Goal: Transaction & Acquisition: Purchase product/service

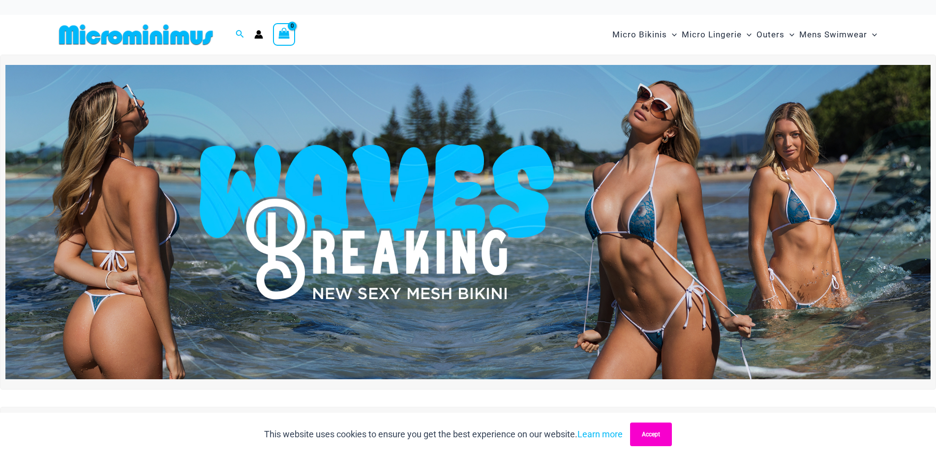
click at [660, 437] on button "Accept" at bounding box center [651, 435] width 42 height 24
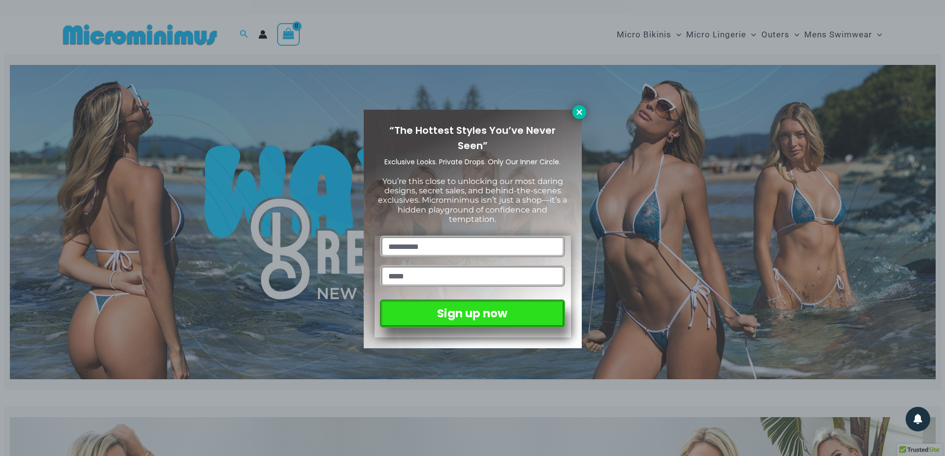
click at [583, 107] on button at bounding box center [579, 112] width 14 height 14
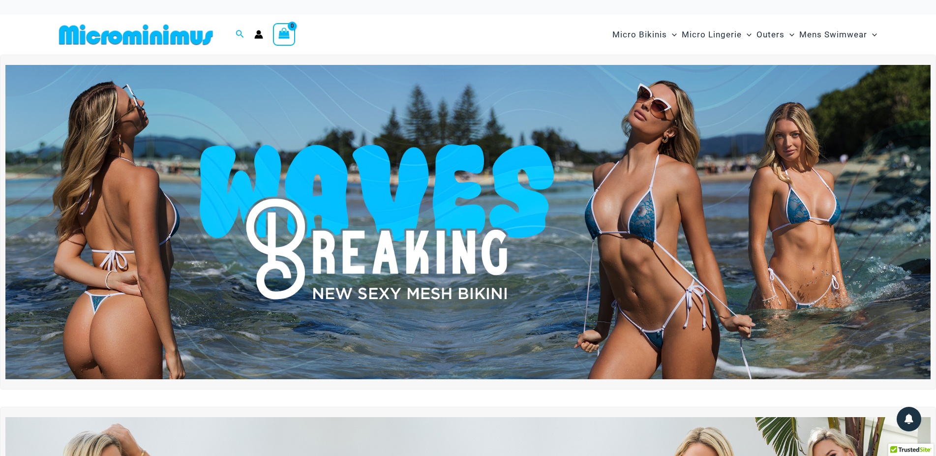
click at [561, 243] on img at bounding box center [468, 222] width 926 height 314
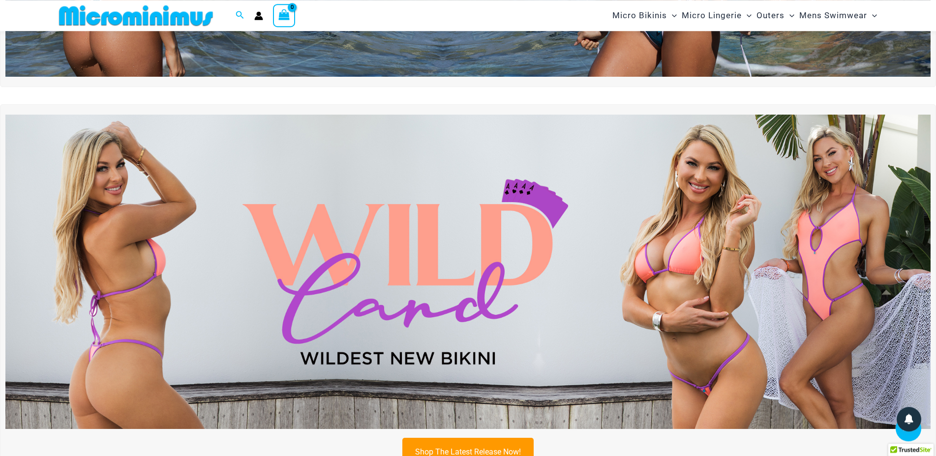
scroll to position [344, 0]
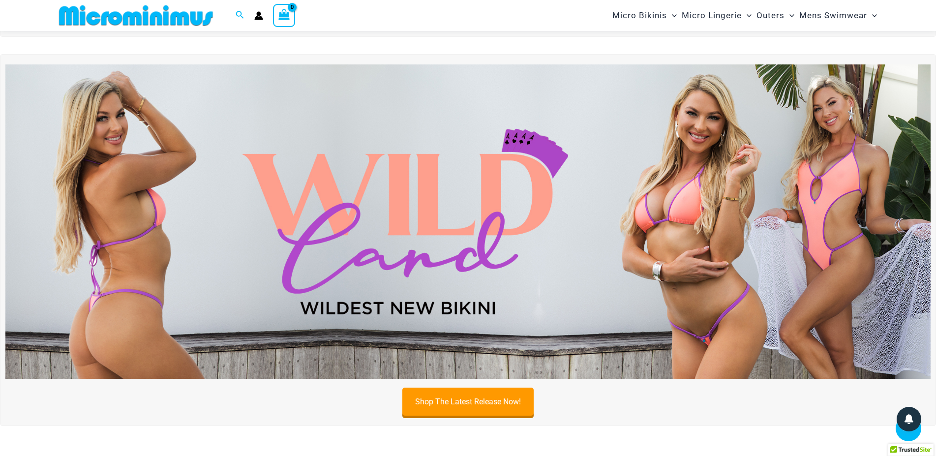
click at [736, 309] on img at bounding box center [468, 221] width 926 height 314
click at [683, 222] on img at bounding box center [468, 221] width 926 height 314
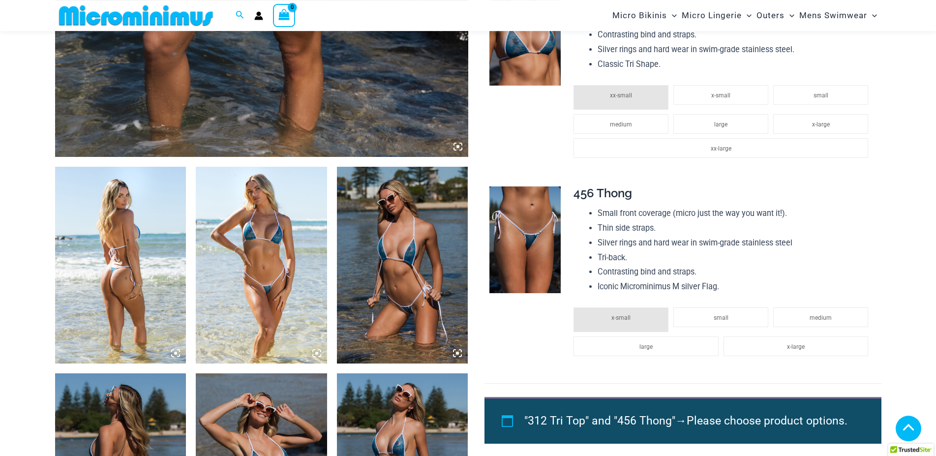
scroll to position [577, 0]
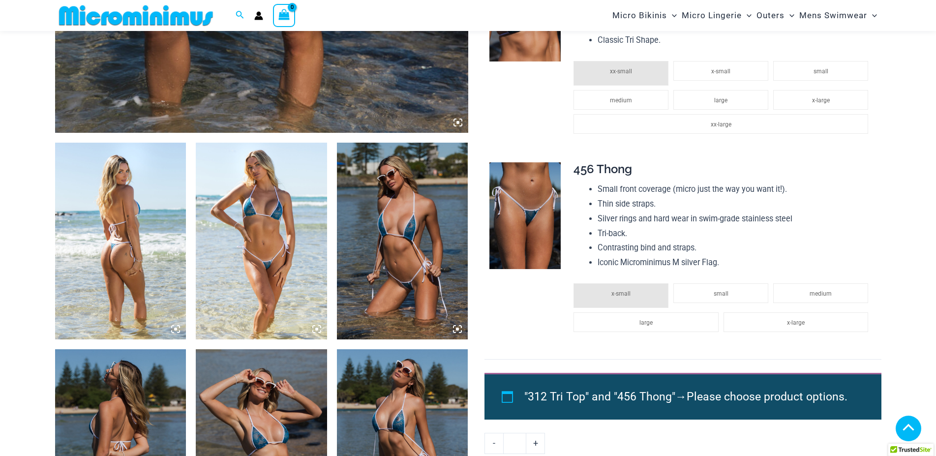
click at [142, 245] on img at bounding box center [120, 241] width 131 height 197
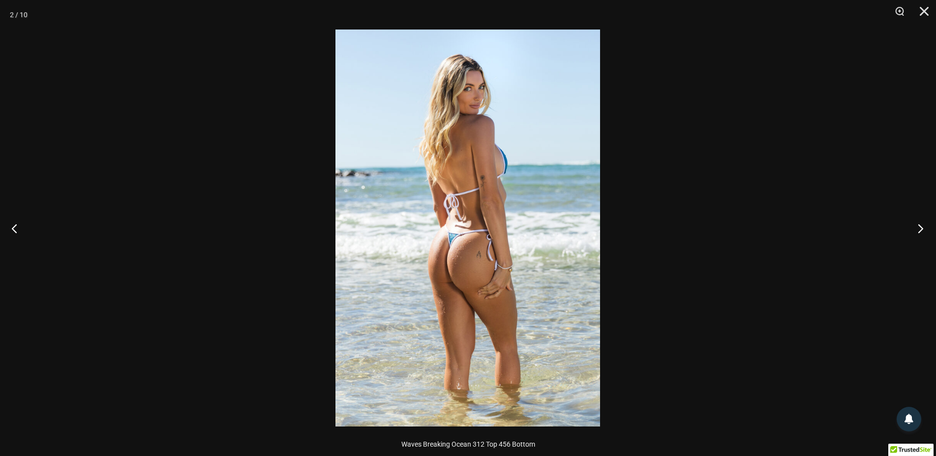
click at [919, 235] on button "Next" at bounding box center [918, 228] width 37 height 49
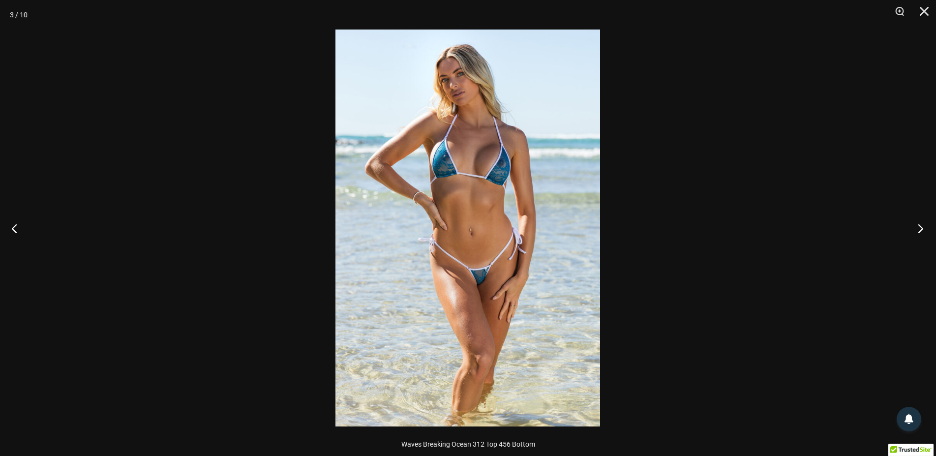
click at [919, 235] on button "Next" at bounding box center [918, 228] width 37 height 49
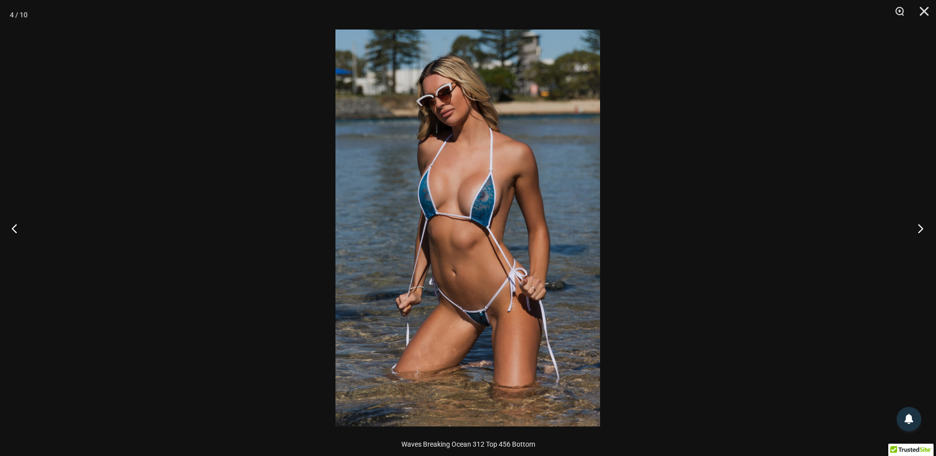
click at [919, 235] on button "Next" at bounding box center [918, 228] width 37 height 49
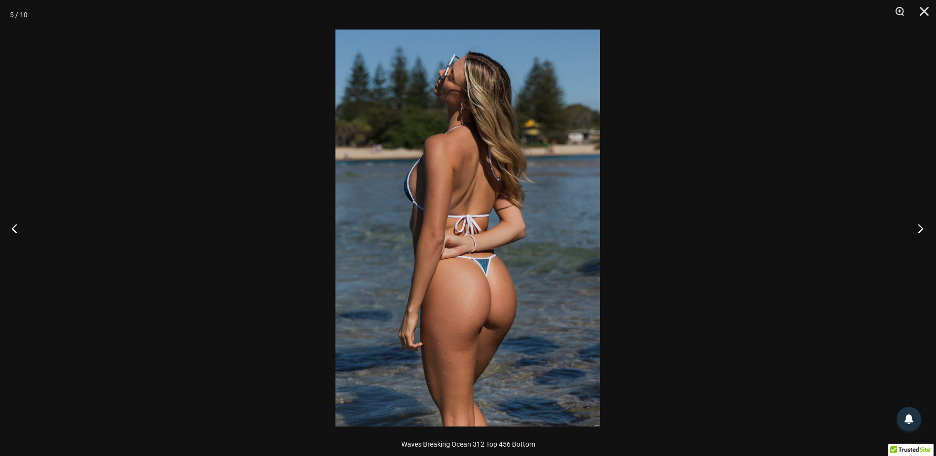
click at [919, 235] on button "Next" at bounding box center [918, 228] width 37 height 49
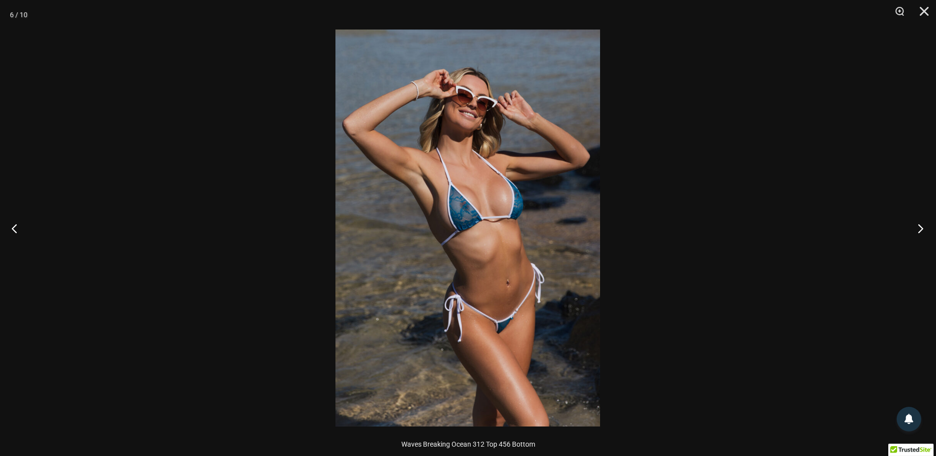
click at [919, 235] on button "Next" at bounding box center [918, 228] width 37 height 49
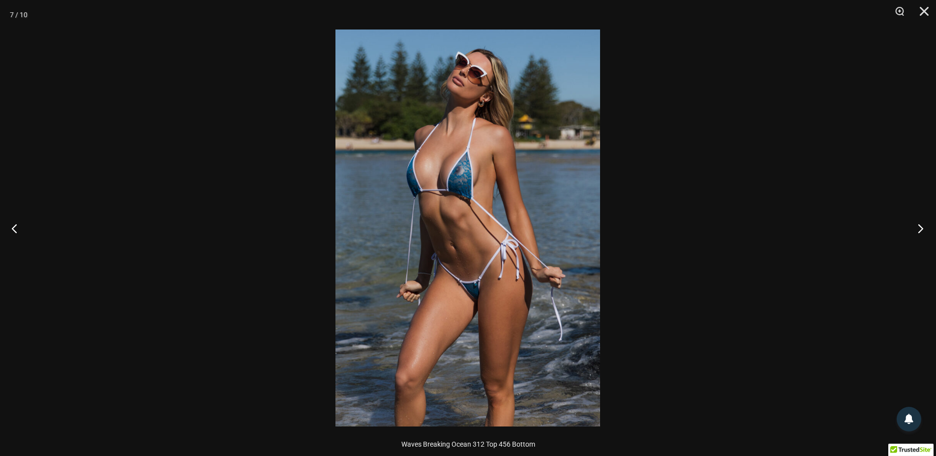
click at [919, 235] on button "Next" at bounding box center [918, 228] width 37 height 49
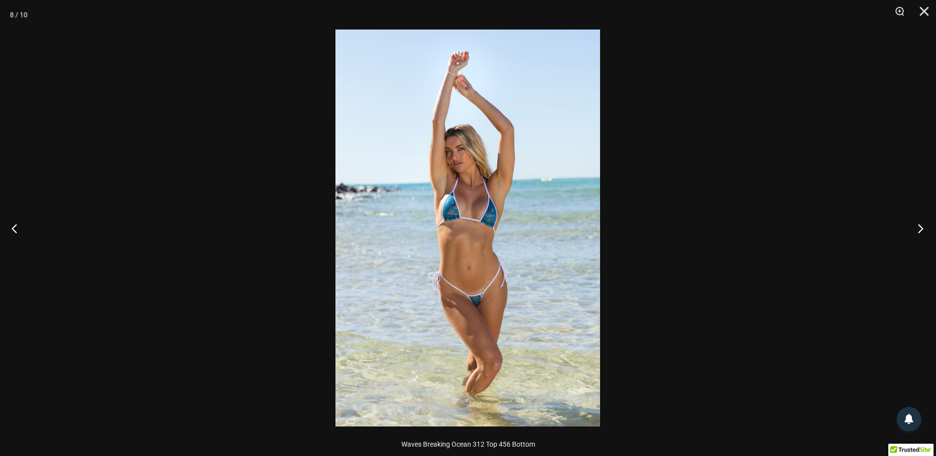
click at [919, 235] on button "Next" at bounding box center [918, 228] width 37 height 49
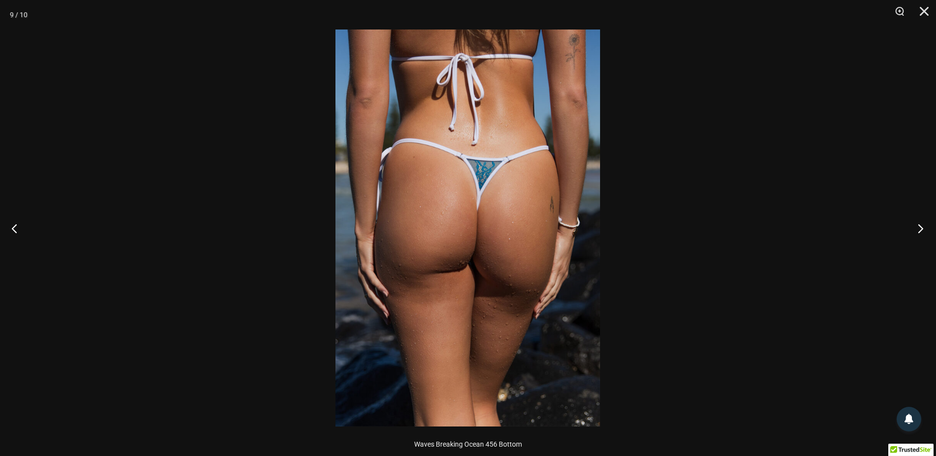
click at [919, 235] on button "Next" at bounding box center [918, 228] width 37 height 49
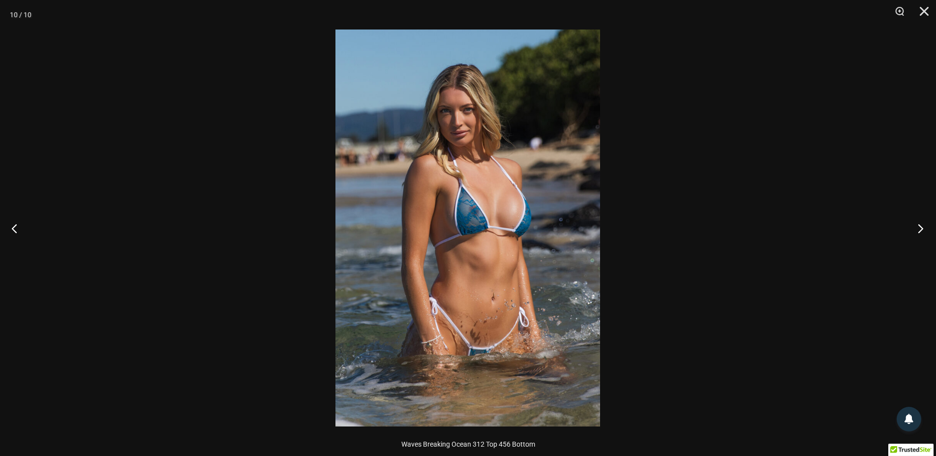
click at [919, 235] on button "Next" at bounding box center [918, 228] width 37 height 49
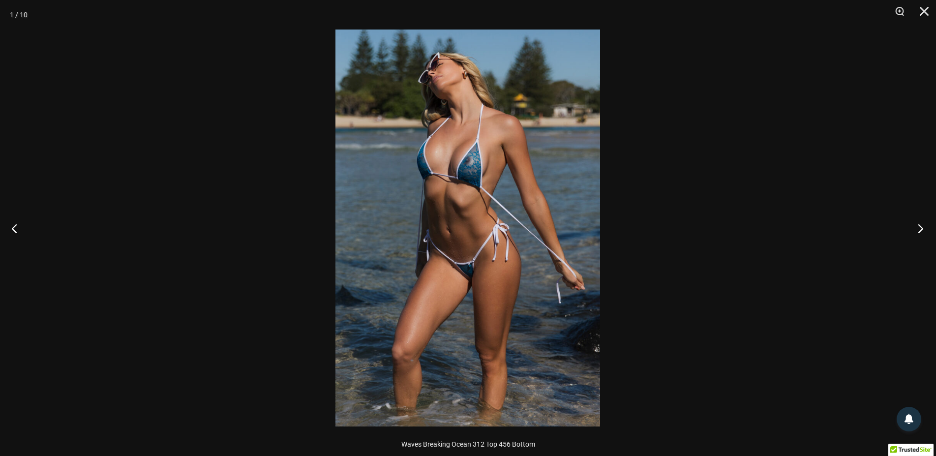
click at [919, 235] on button "Next" at bounding box center [918, 228] width 37 height 49
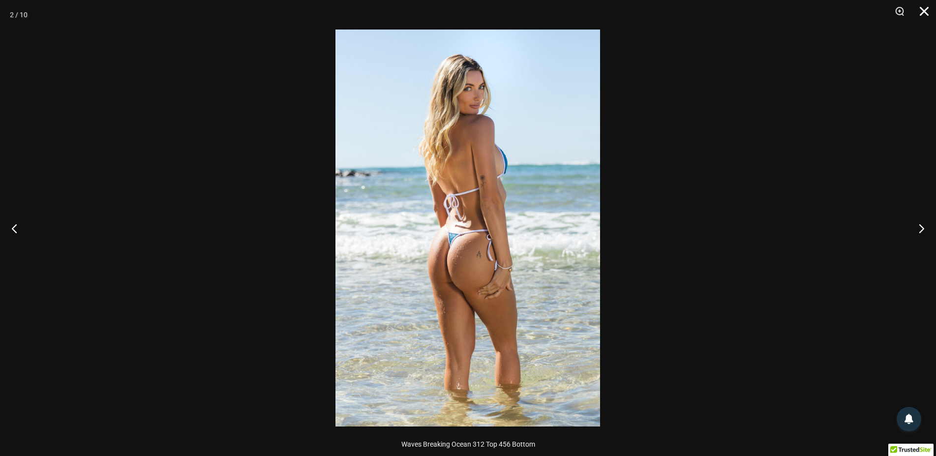
click at [926, 15] on button "Close" at bounding box center [921, 15] width 25 height 30
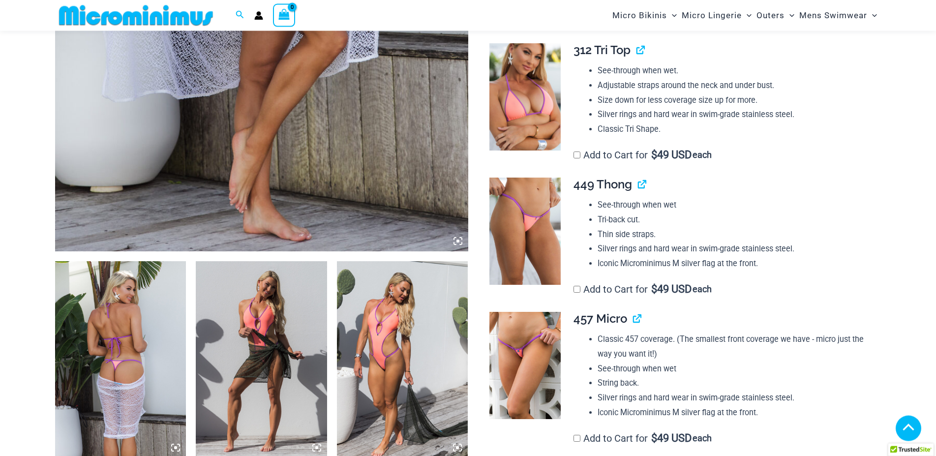
scroll to position [461, 0]
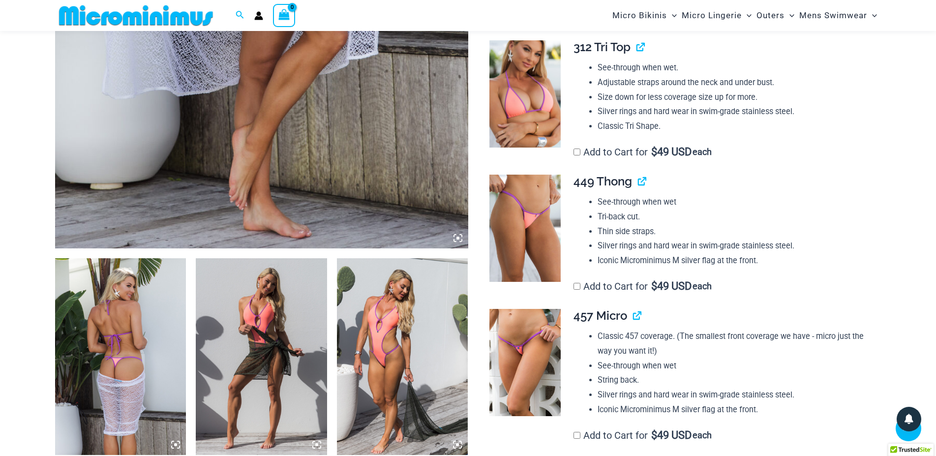
click at [134, 341] on img at bounding box center [120, 356] width 131 height 197
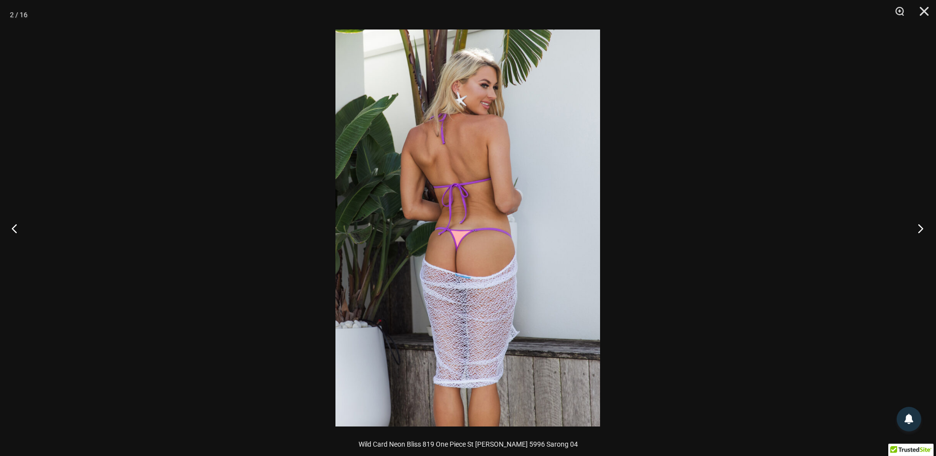
click at [924, 231] on button "Next" at bounding box center [918, 228] width 37 height 49
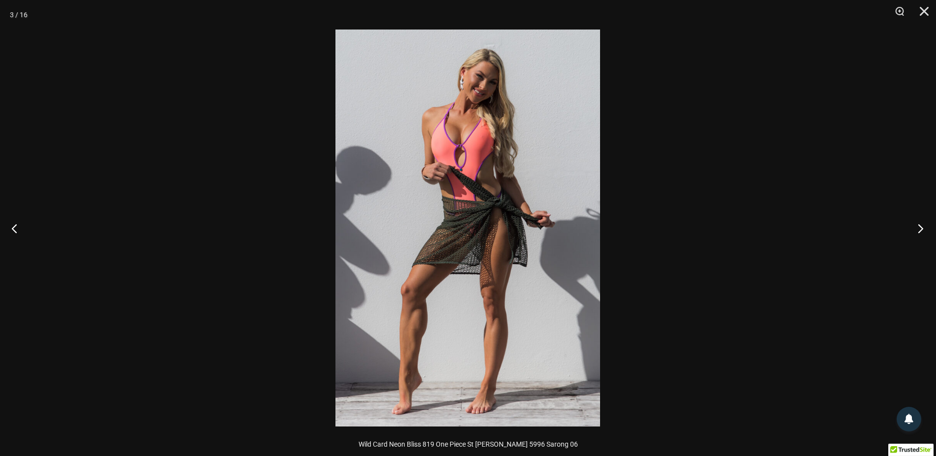
click at [924, 231] on button "Next" at bounding box center [918, 228] width 37 height 49
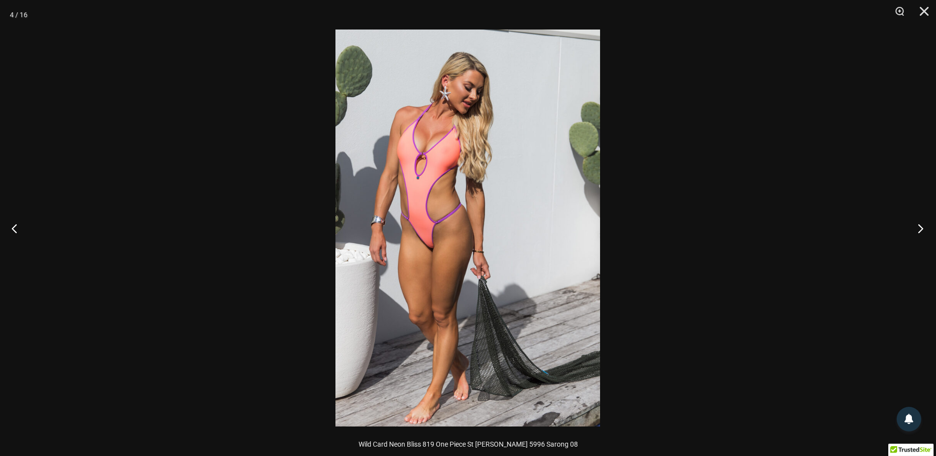
click at [924, 231] on button "Next" at bounding box center [918, 228] width 37 height 49
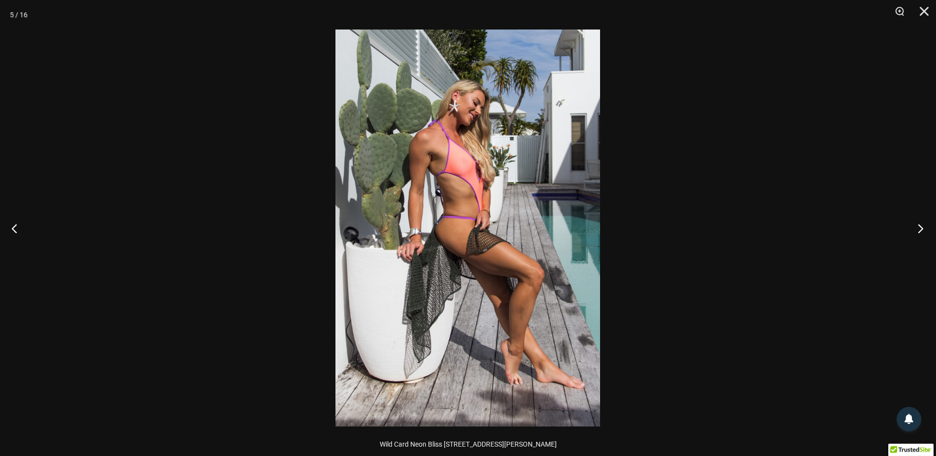
click at [924, 231] on button "Next" at bounding box center [918, 228] width 37 height 49
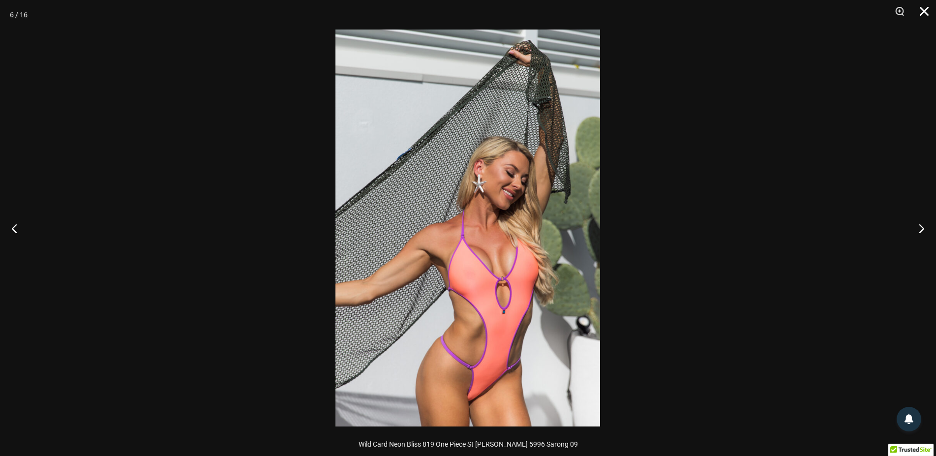
click at [926, 14] on button "Close" at bounding box center [921, 15] width 25 height 30
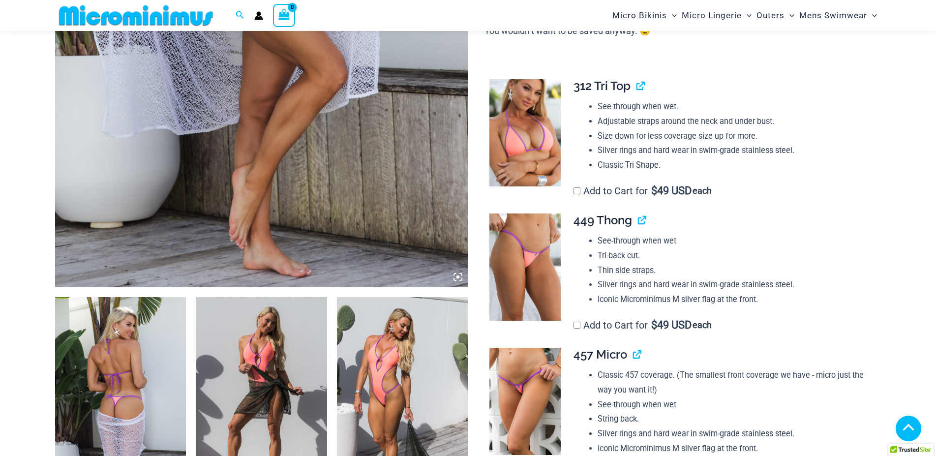
scroll to position [461, 0]
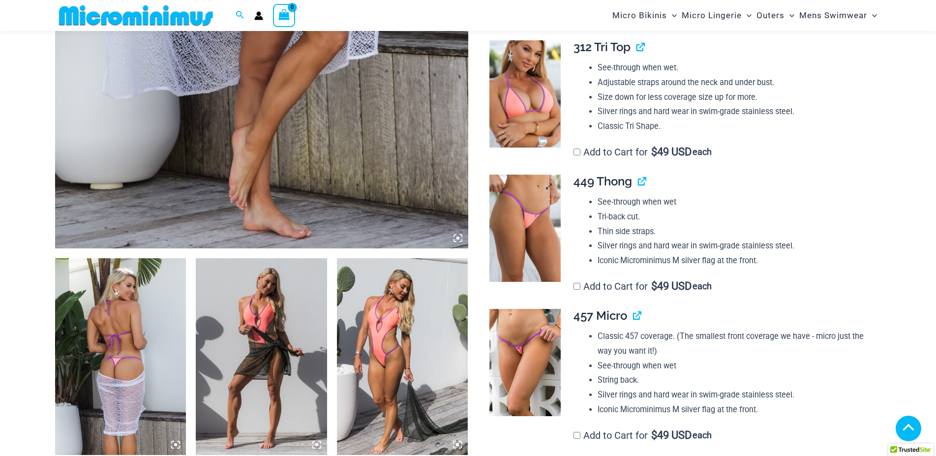
click at [508, 209] on img at bounding box center [525, 228] width 71 height 107
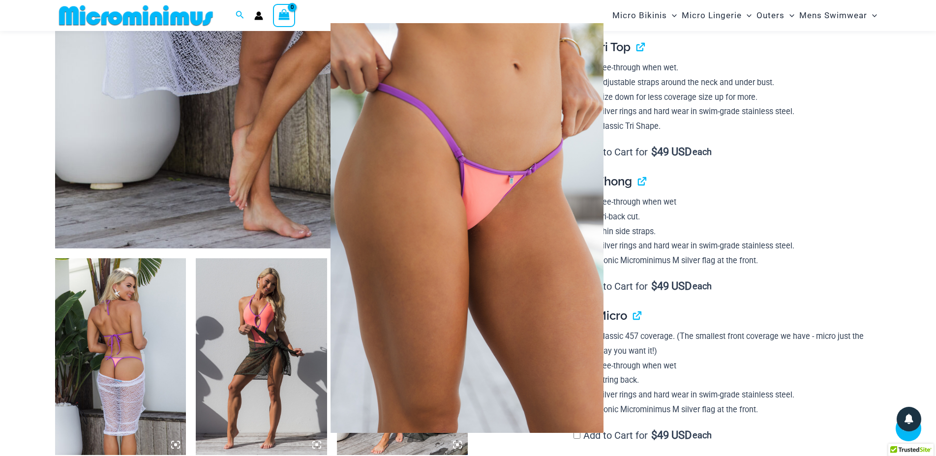
click at [154, 315] on div at bounding box center [468, 228] width 936 height 456
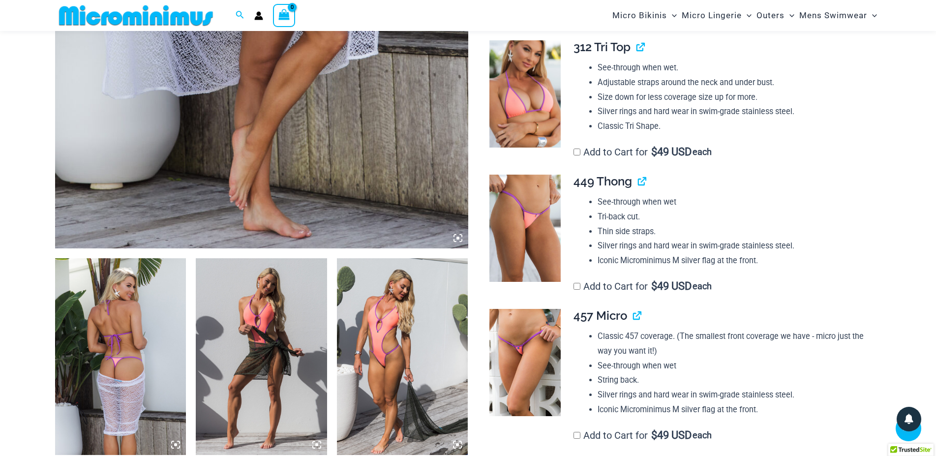
click at [523, 349] on img at bounding box center [525, 362] width 71 height 107
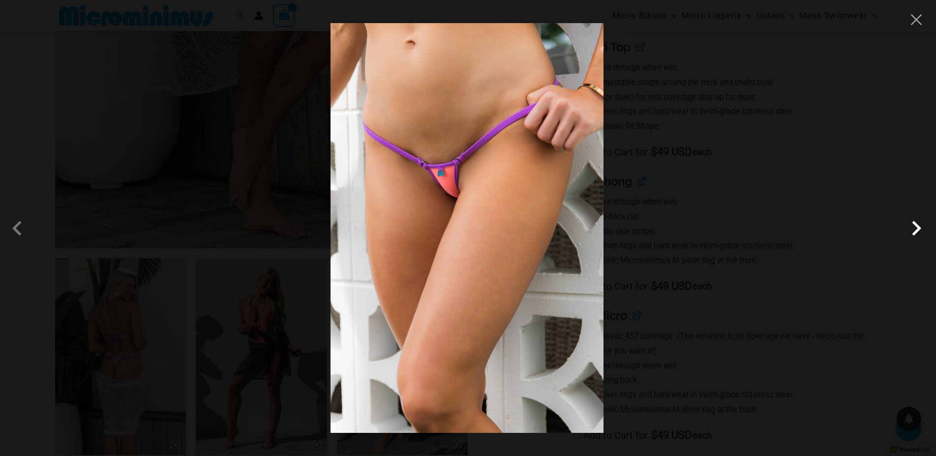
click at [915, 231] on span at bounding box center [917, 229] width 30 height 30
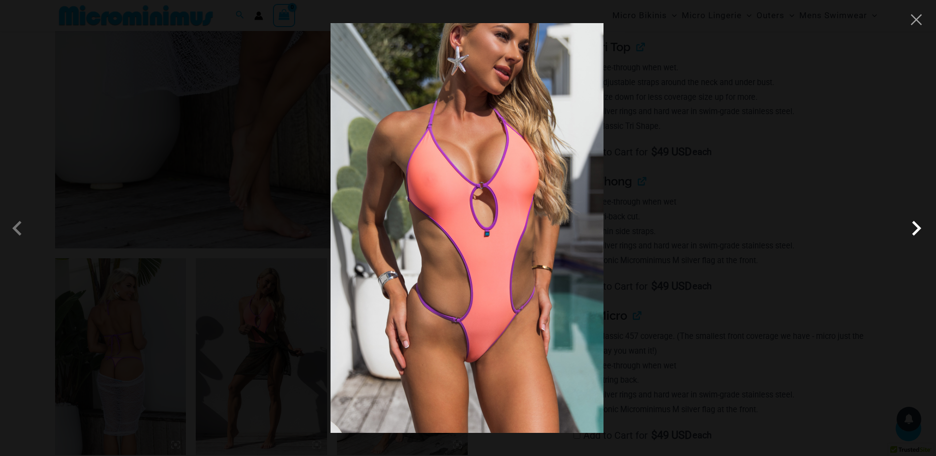
click at [915, 231] on span at bounding box center [917, 229] width 30 height 30
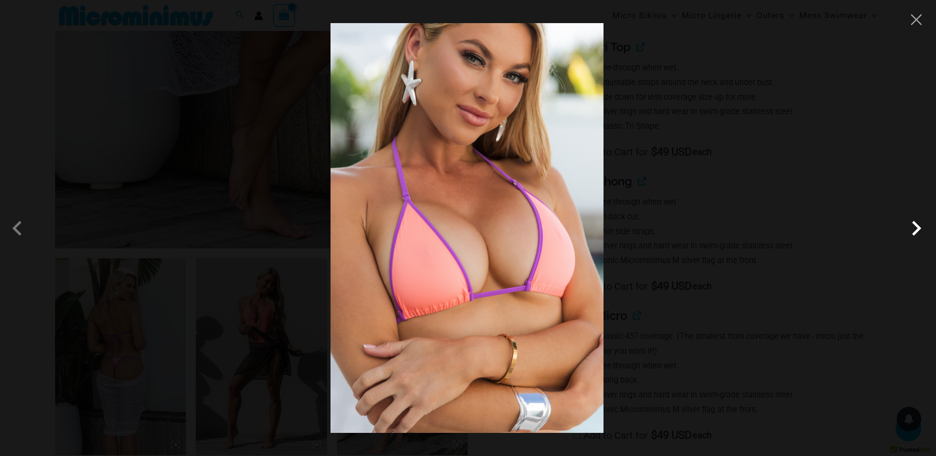
click at [915, 231] on span at bounding box center [917, 229] width 30 height 30
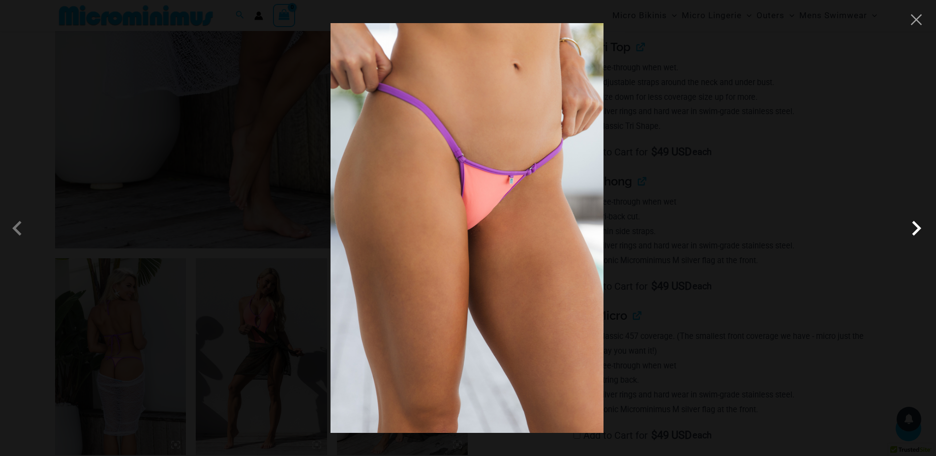
click at [915, 231] on span at bounding box center [917, 229] width 30 height 30
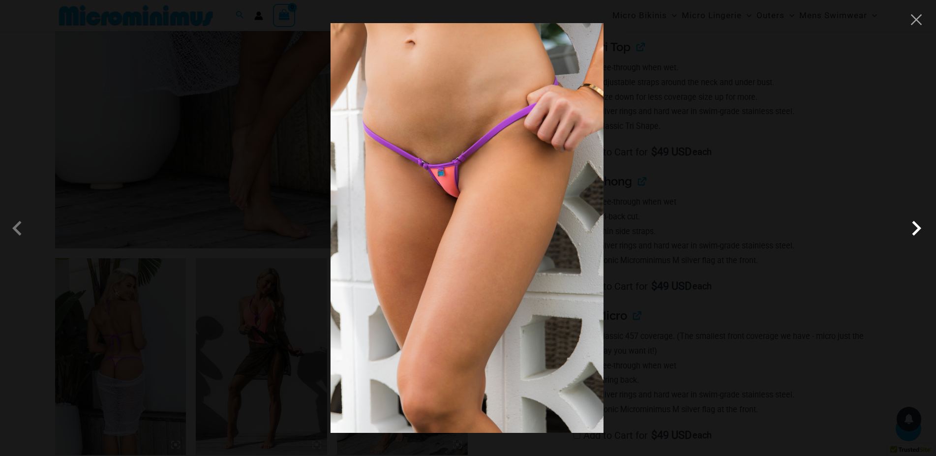
click at [915, 231] on span at bounding box center [917, 229] width 30 height 30
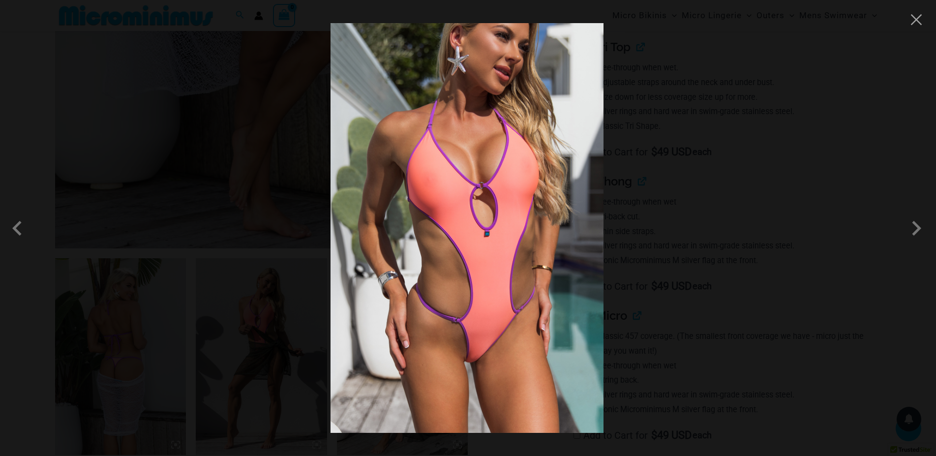
click at [916, 27] on div at bounding box center [468, 228] width 936 height 456
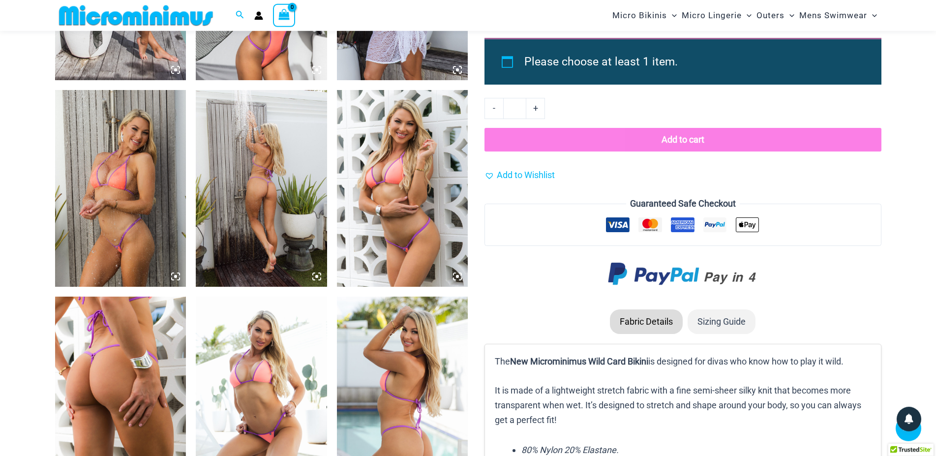
scroll to position [1047, 0]
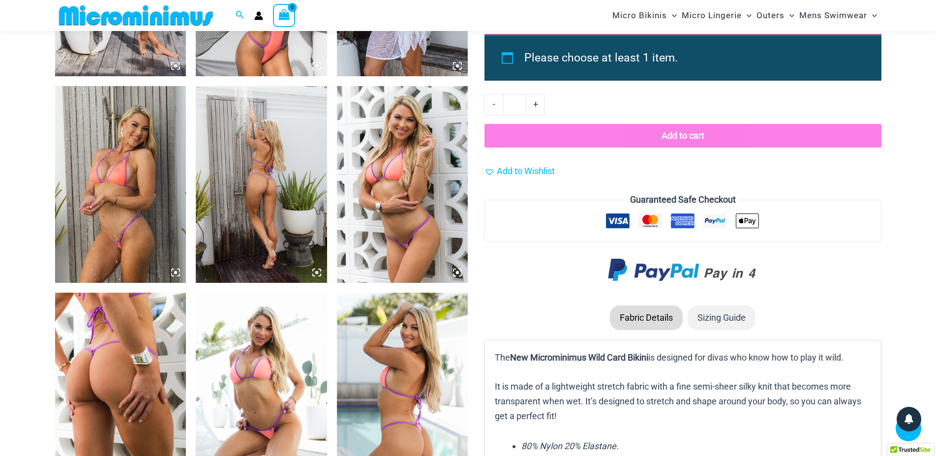
click at [280, 159] on img at bounding box center [261, 184] width 131 height 197
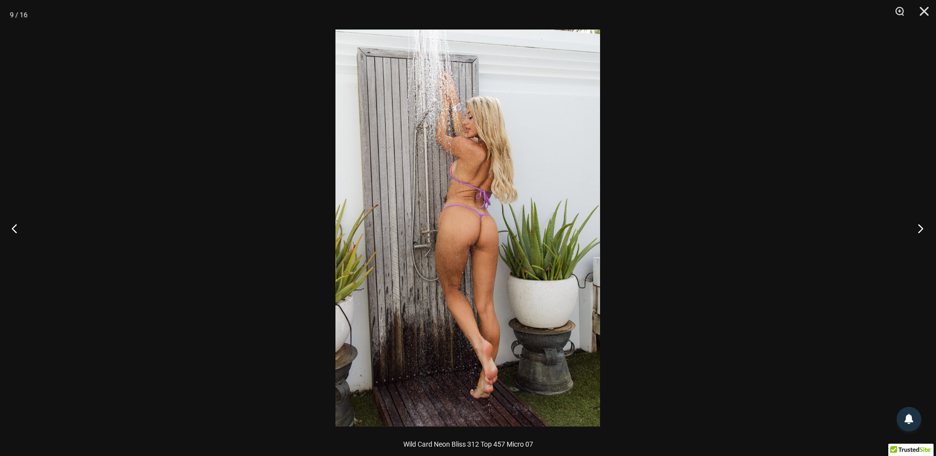
click at [921, 234] on button "Next" at bounding box center [918, 228] width 37 height 49
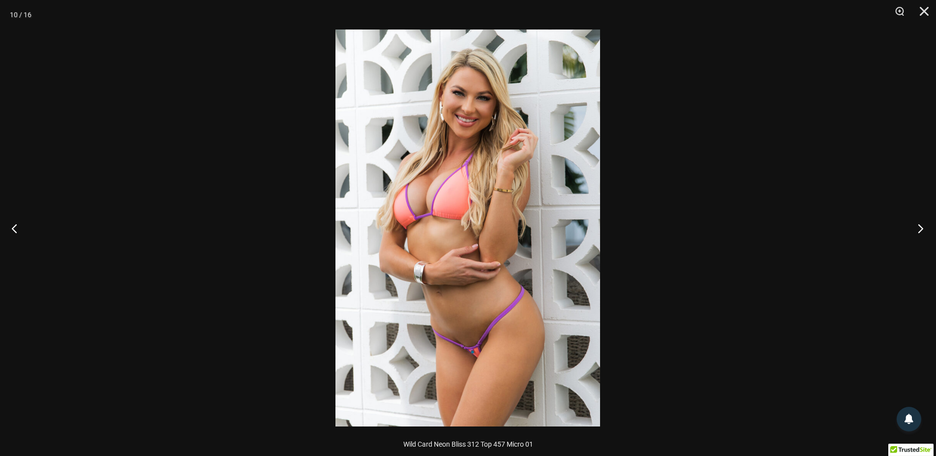
click at [921, 234] on button "Next" at bounding box center [918, 228] width 37 height 49
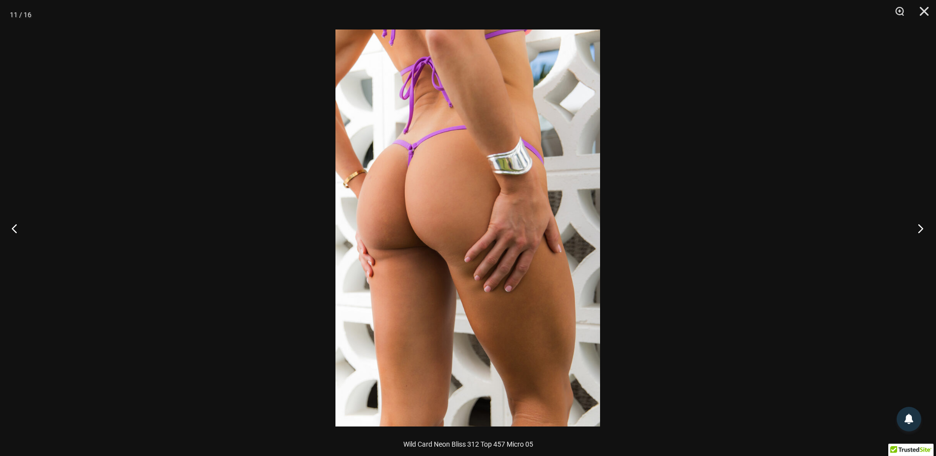
click at [921, 234] on button "Next" at bounding box center [918, 228] width 37 height 49
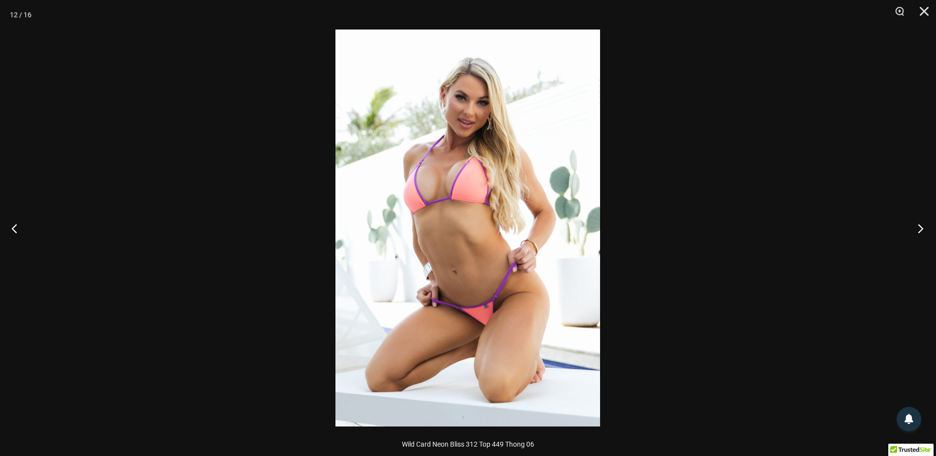
click at [921, 234] on button "Next" at bounding box center [918, 228] width 37 height 49
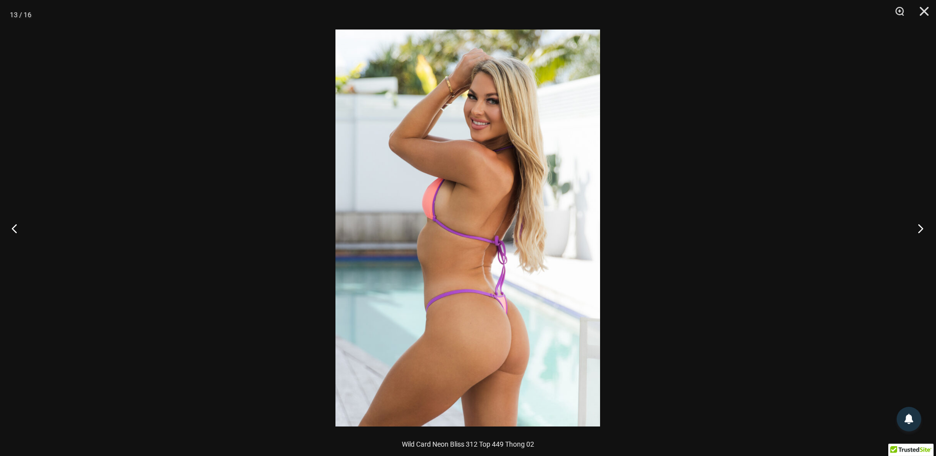
click at [921, 234] on button "Next" at bounding box center [918, 228] width 37 height 49
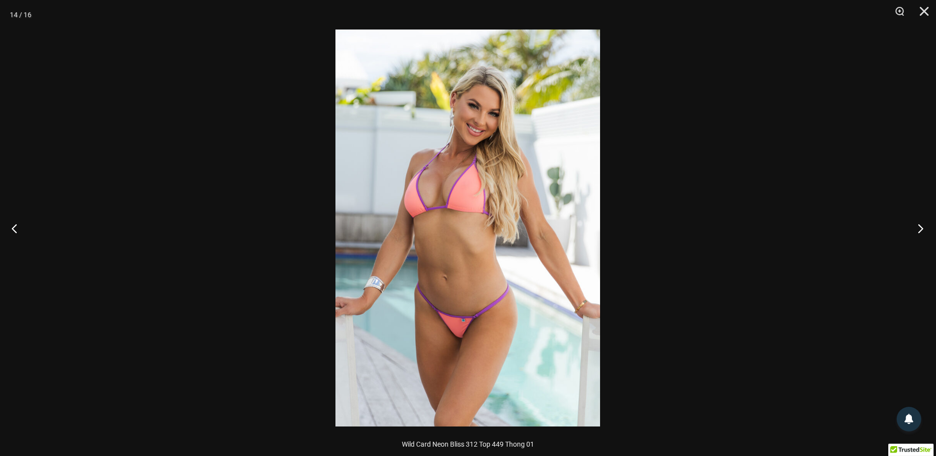
click at [921, 234] on button "Next" at bounding box center [918, 228] width 37 height 49
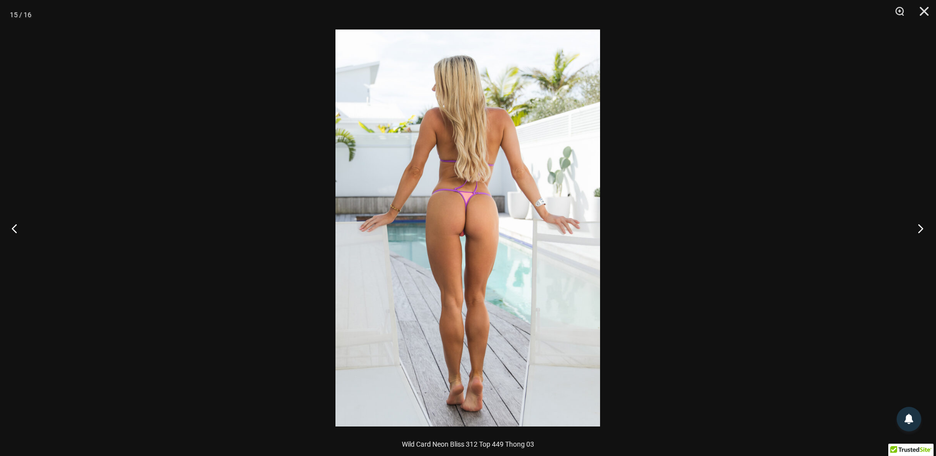
click at [921, 234] on button "Next" at bounding box center [918, 228] width 37 height 49
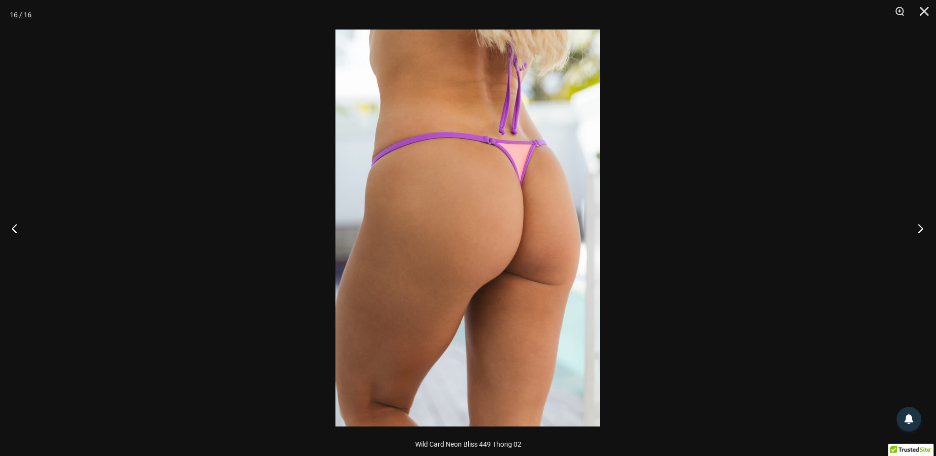
click at [921, 234] on button "Next" at bounding box center [918, 228] width 37 height 49
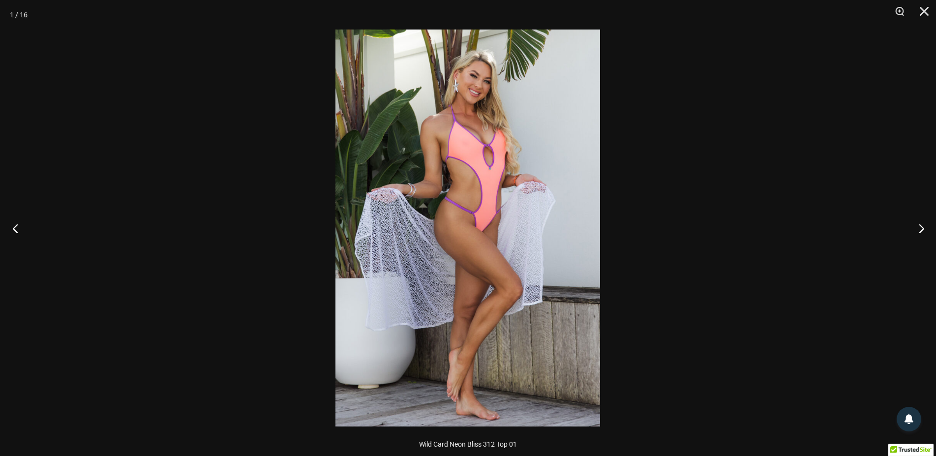
click at [28, 222] on button "Previous" at bounding box center [18, 228] width 37 height 49
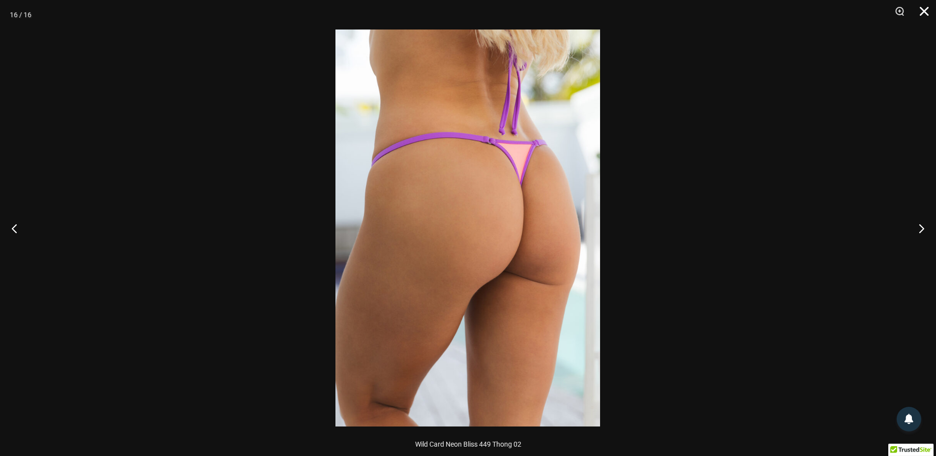
click at [921, 12] on button "Close" at bounding box center [921, 15] width 25 height 30
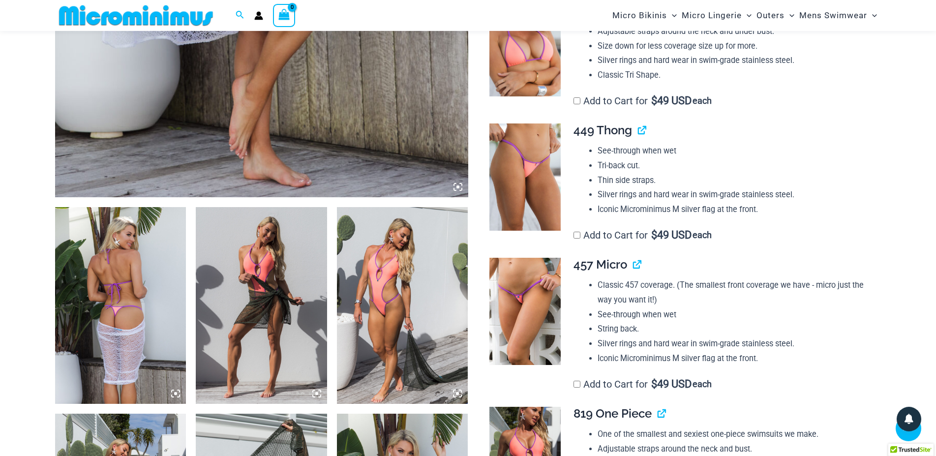
scroll to position [461, 0]
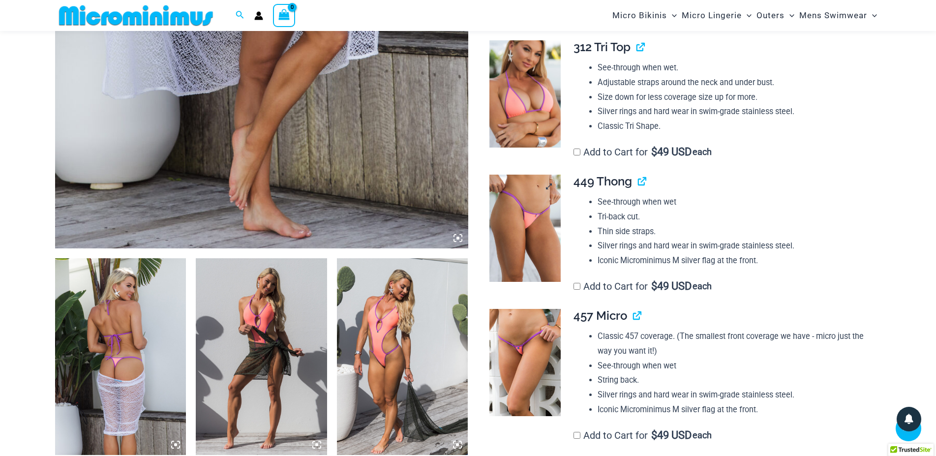
click at [510, 217] on img at bounding box center [525, 228] width 71 height 107
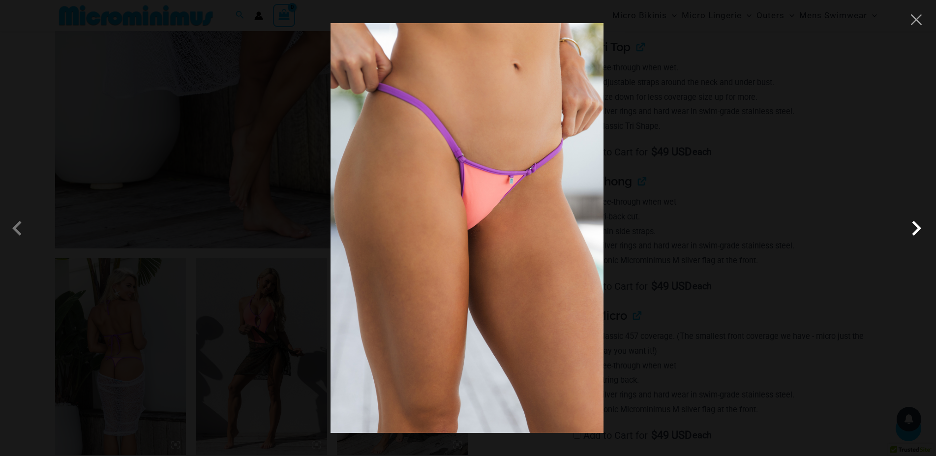
click at [922, 233] on span at bounding box center [917, 229] width 30 height 30
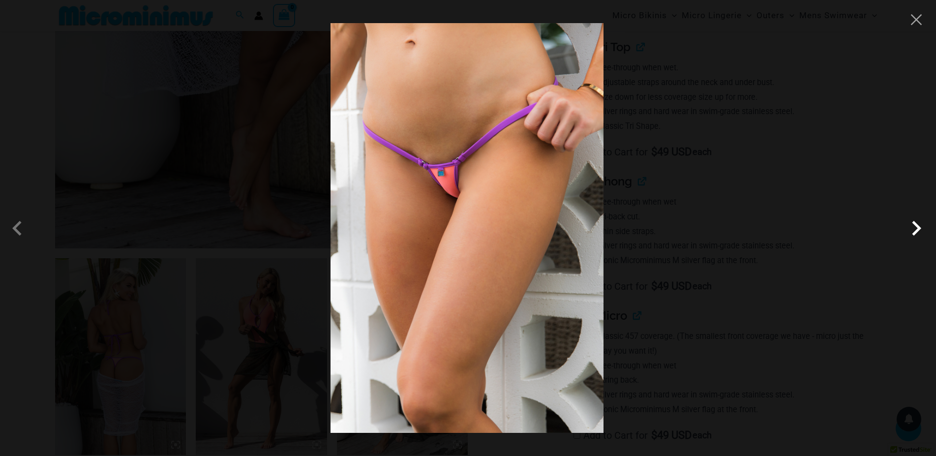
click at [922, 233] on span at bounding box center [917, 229] width 30 height 30
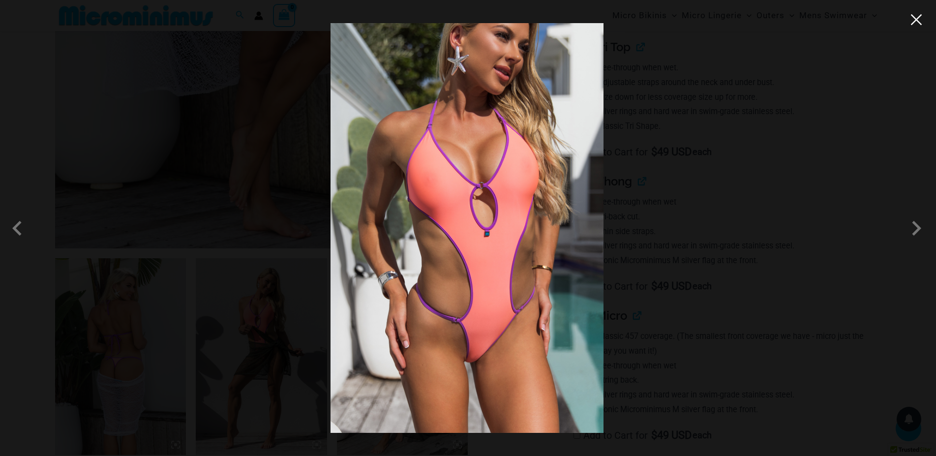
click at [923, 23] on button "Close" at bounding box center [916, 19] width 15 height 15
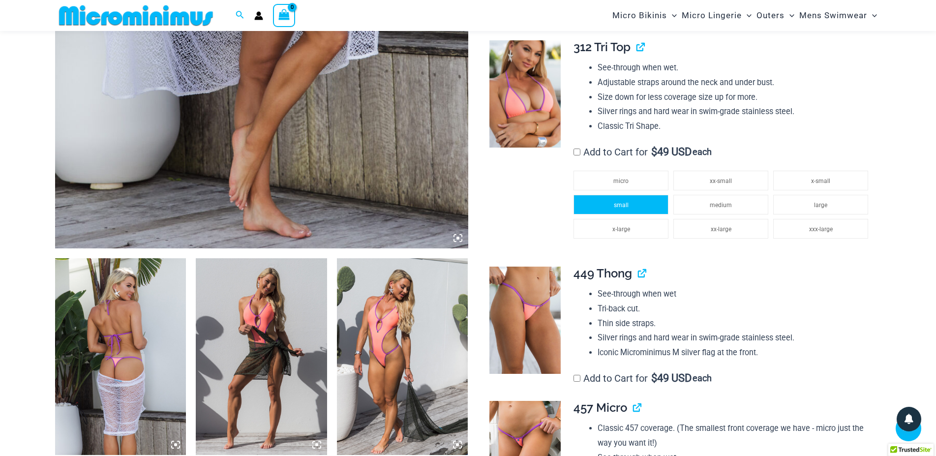
click at [629, 212] on li "small" at bounding box center [621, 205] width 95 height 20
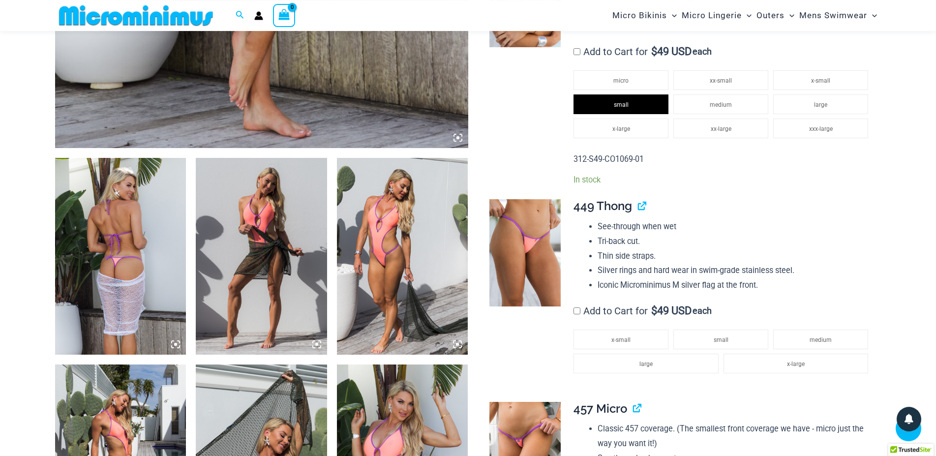
scroll to position [578, 0]
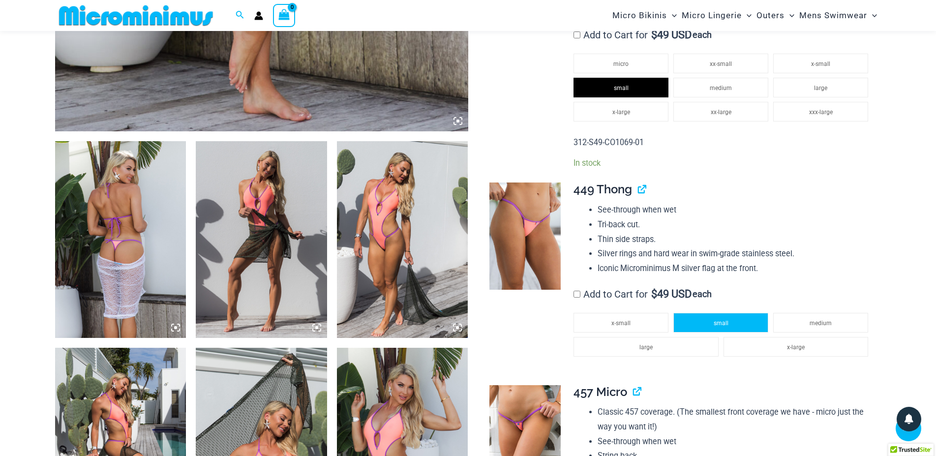
click at [749, 325] on li "small" at bounding box center [721, 323] width 95 height 20
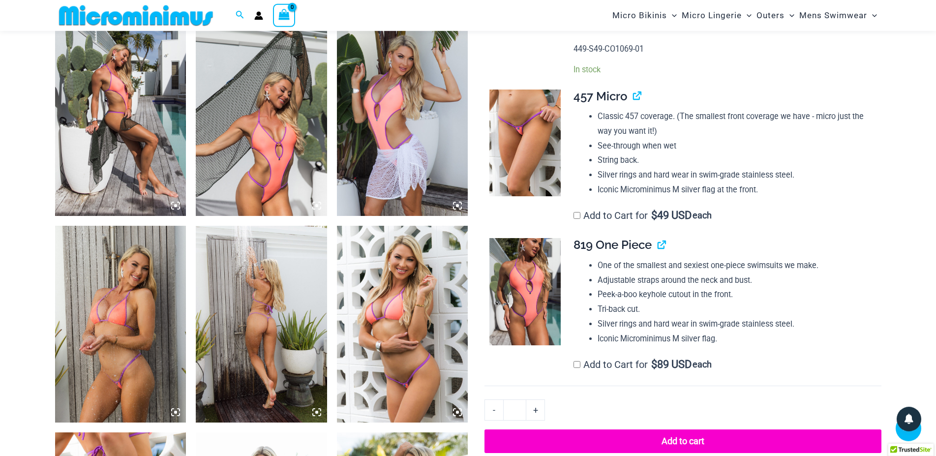
scroll to position [930, 0]
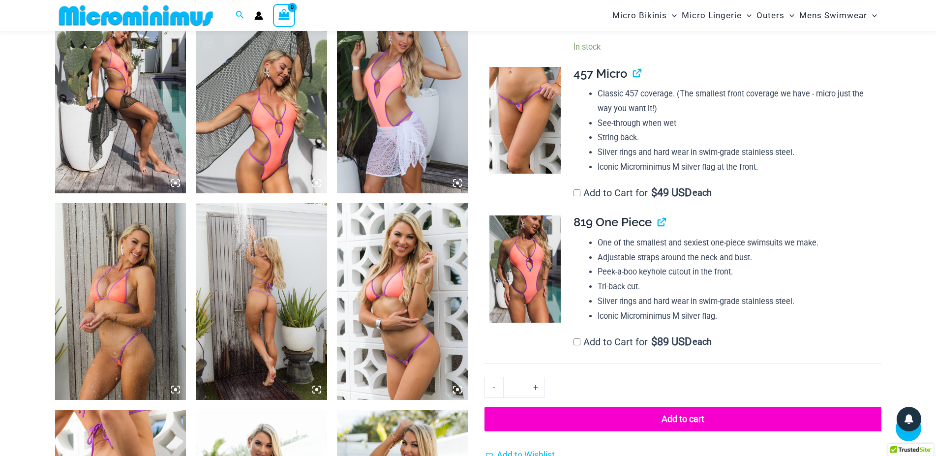
click at [653, 418] on button "Add to cart" at bounding box center [683, 419] width 397 height 25
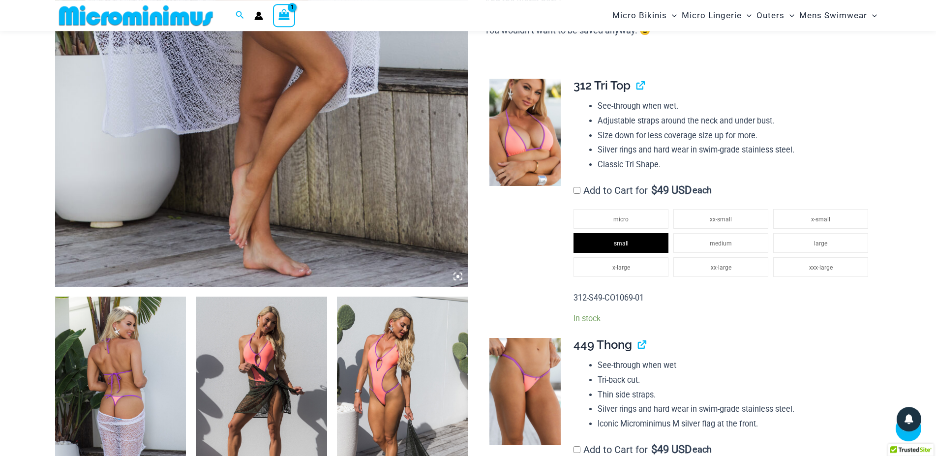
scroll to position [468, 0]
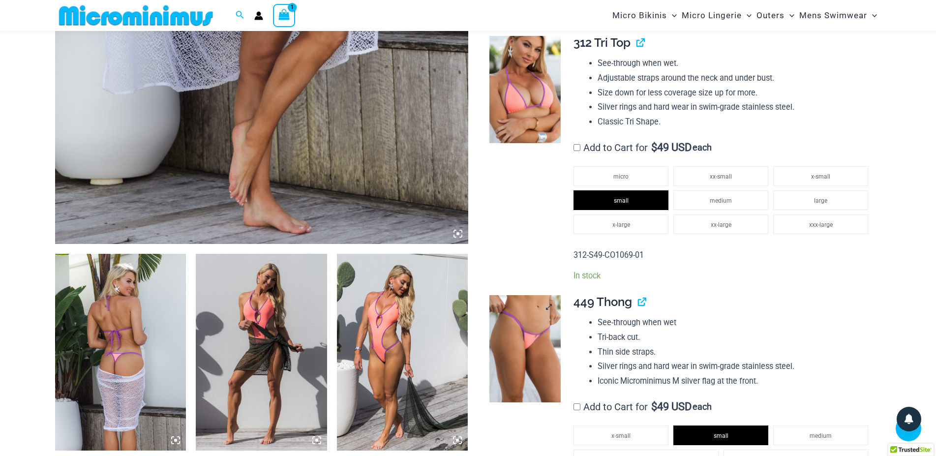
click at [552, 310] on link at bounding box center [525, 348] width 71 height 107
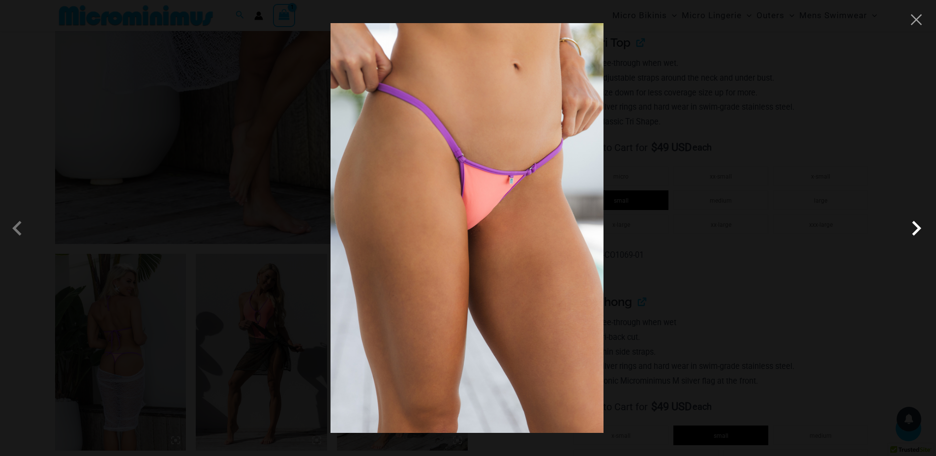
click at [913, 232] on span at bounding box center [917, 229] width 30 height 30
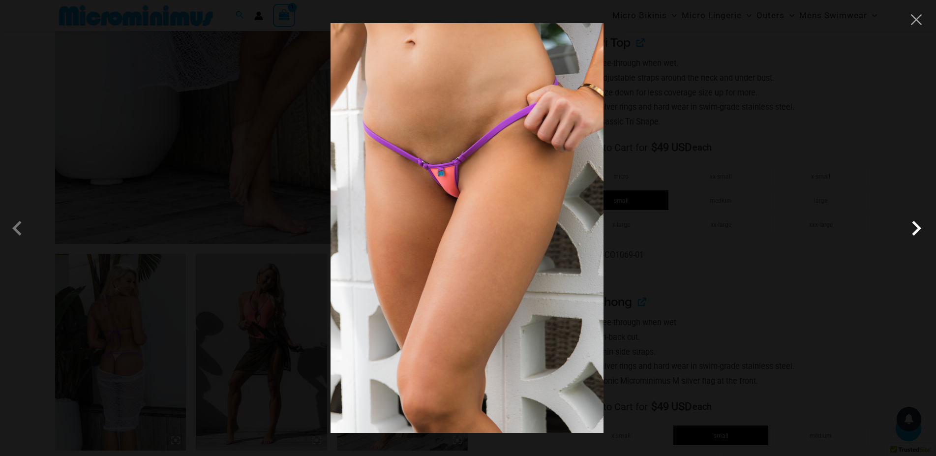
click at [913, 232] on span at bounding box center [917, 229] width 30 height 30
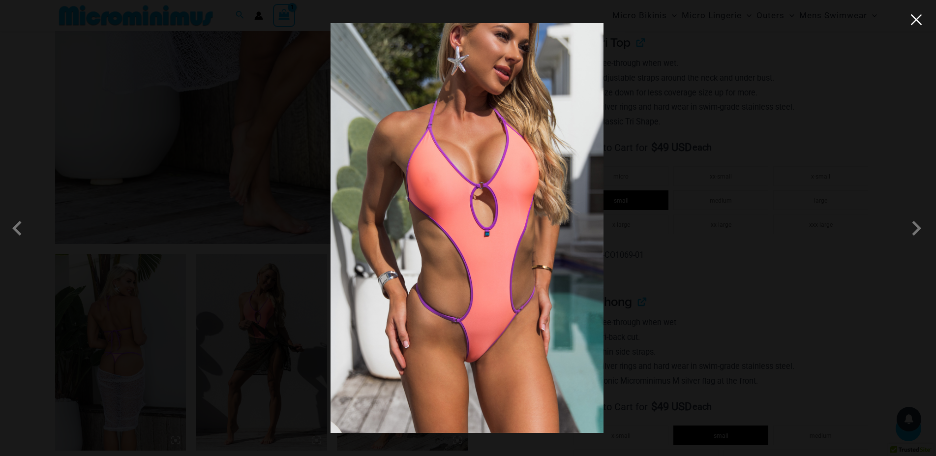
click at [916, 15] on button "Close" at bounding box center [916, 19] width 15 height 15
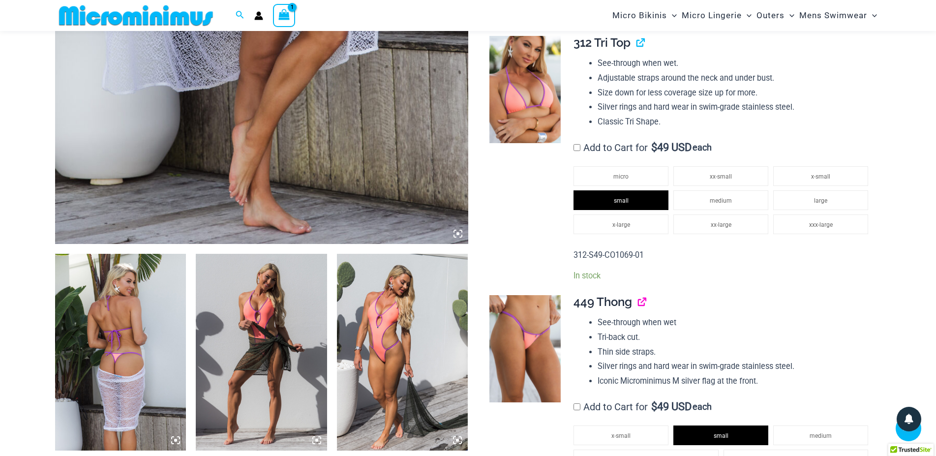
click at [638, 305] on link "View product" at bounding box center [638, 302] width 0 height 14
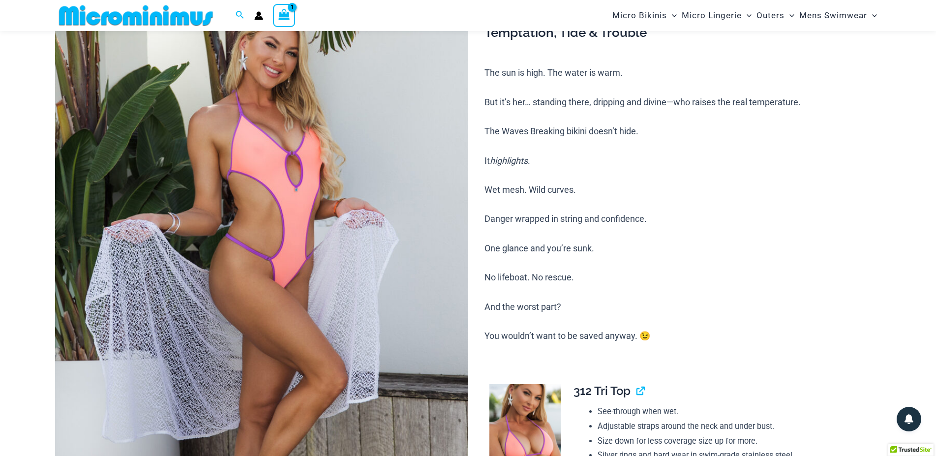
scroll to position [0, 0]
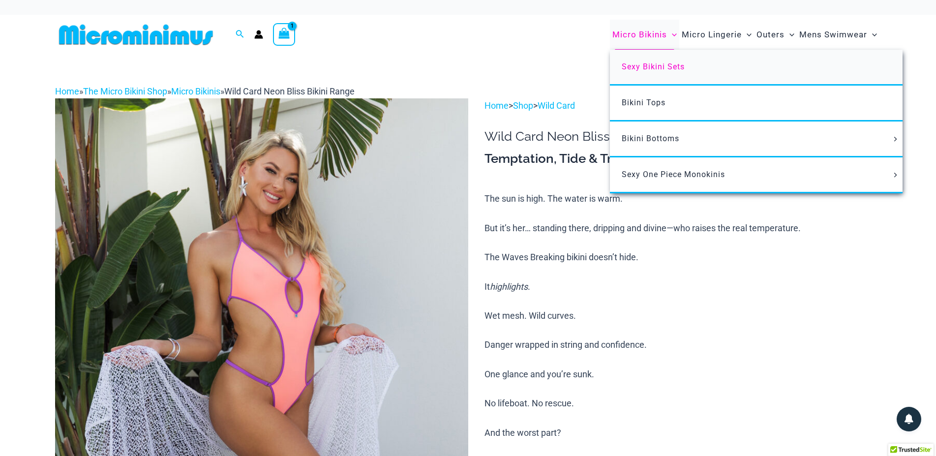
click at [638, 71] on link "Sexy Bikini Sets" at bounding box center [756, 68] width 293 height 36
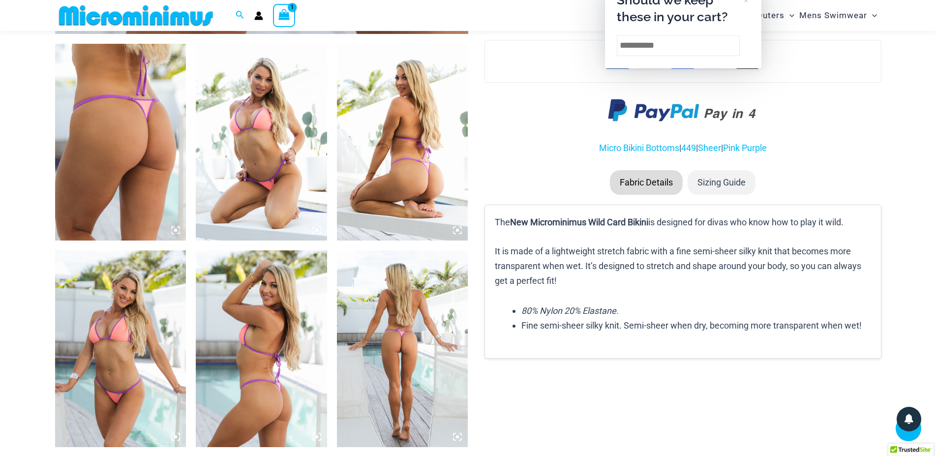
scroll to position [573, 0]
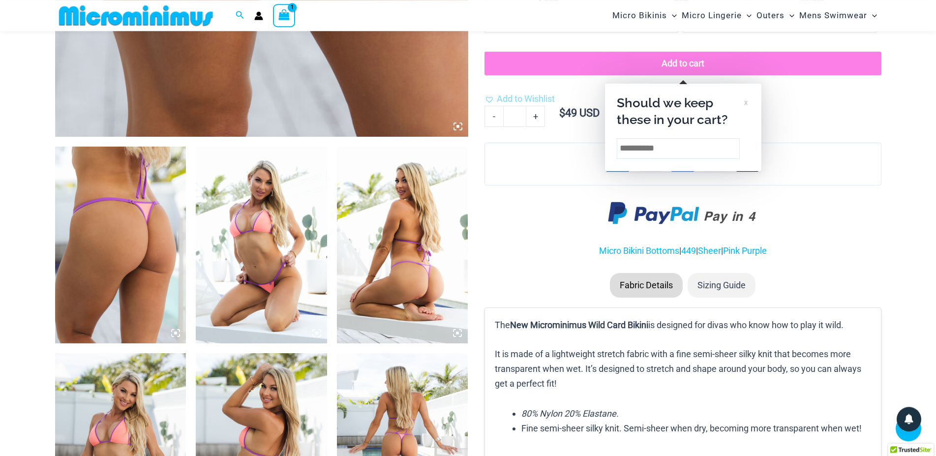
click at [572, 186] on fieldset "Guaranteed Safe Checkout" at bounding box center [683, 161] width 397 height 50
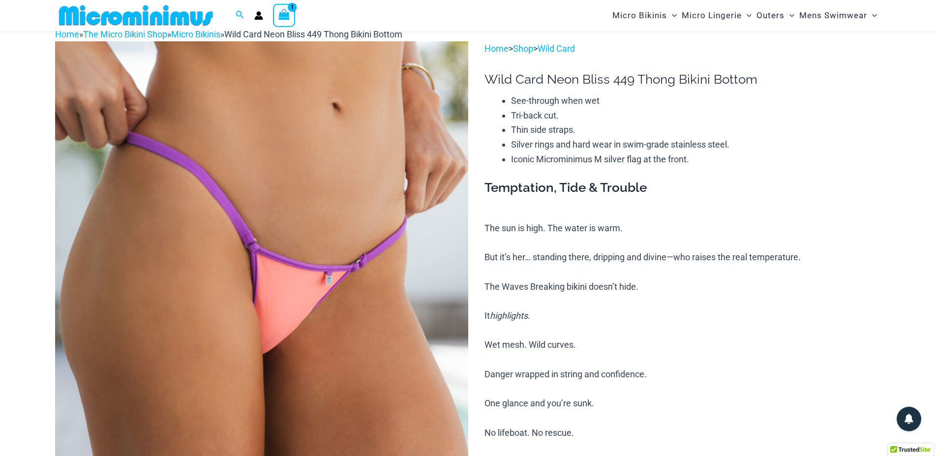
scroll to position [0, 0]
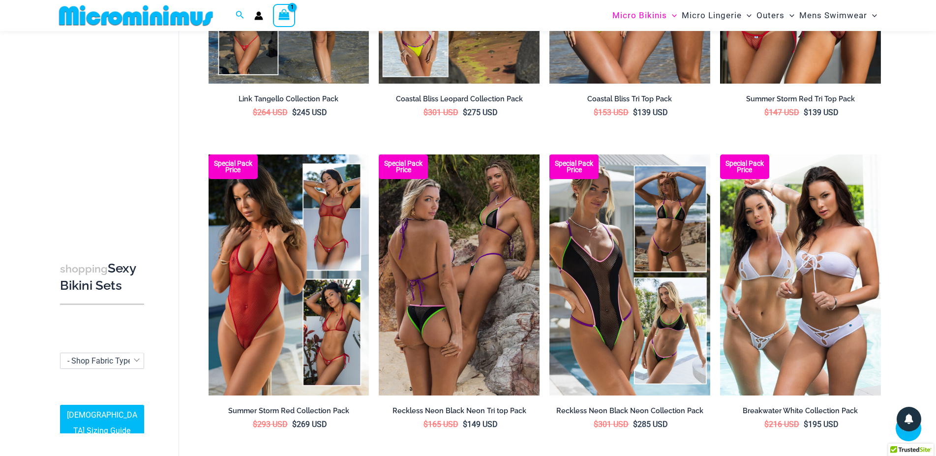
scroll to position [110, 0]
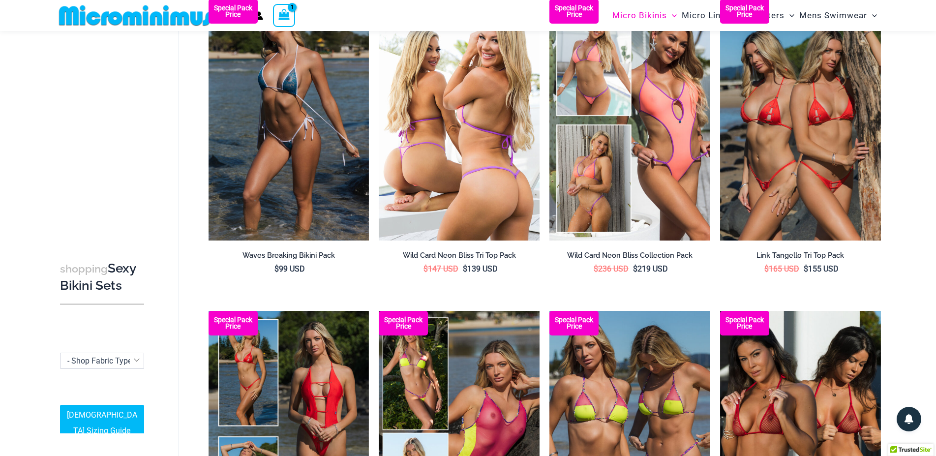
click at [482, 145] on img at bounding box center [459, 119] width 161 height 241
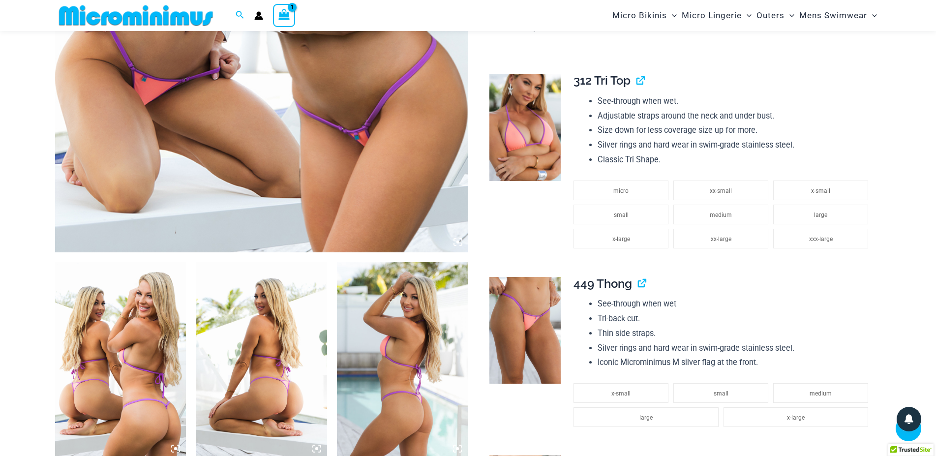
scroll to position [351, 0]
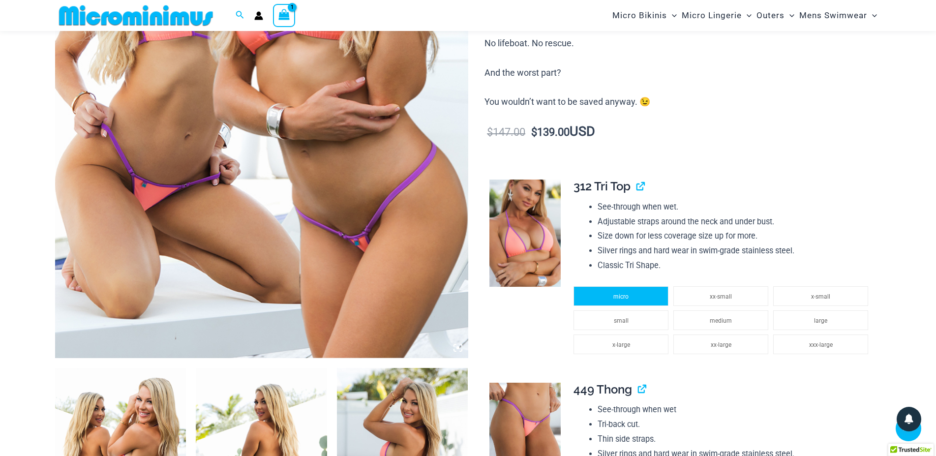
click at [613, 291] on li "micro" at bounding box center [621, 296] width 95 height 20
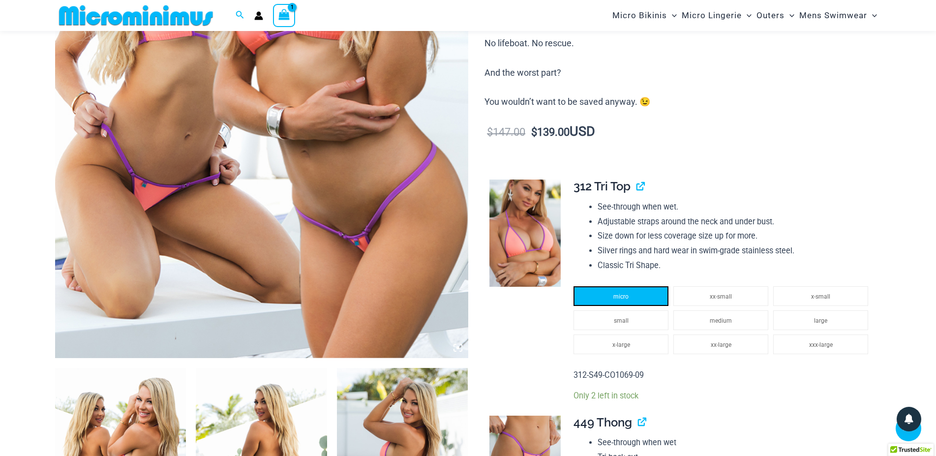
click at [616, 287] on li "micro" at bounding box center [621, 296] width 95 height 20
click at [713, 267] on li "Classic Tri Shape." at bounding box center [736, 265] width 276 height 15
click at [615, 315] on li "small" at bounding box center [621, 321] width 95 height 20
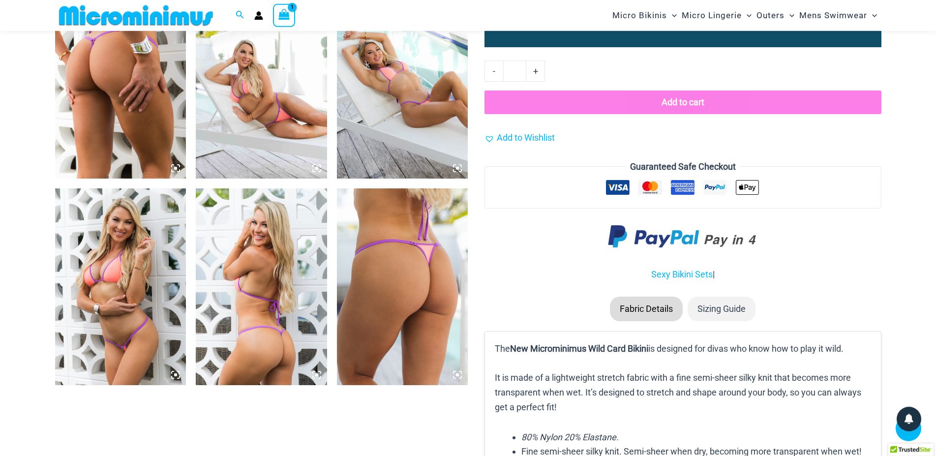
scroll to position [1281, 0]
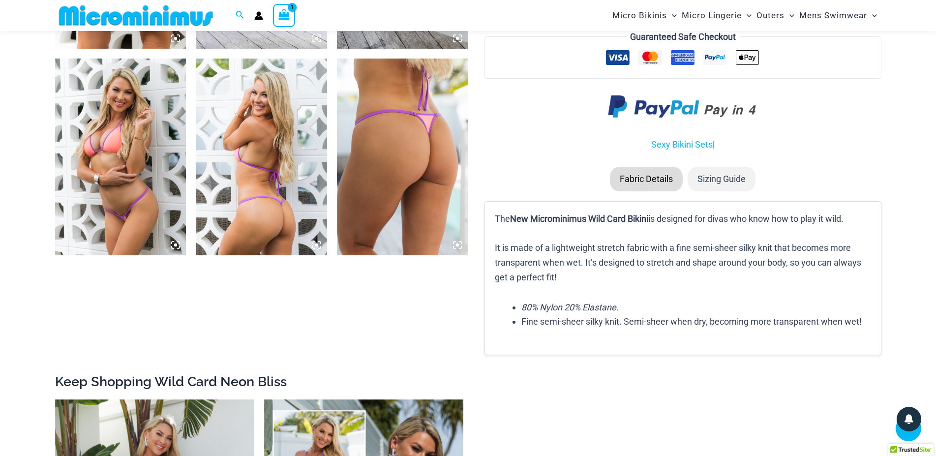
click at [712, 184] on li "Sizing Guide" at bounding box center [722, 179] width 68 height 25
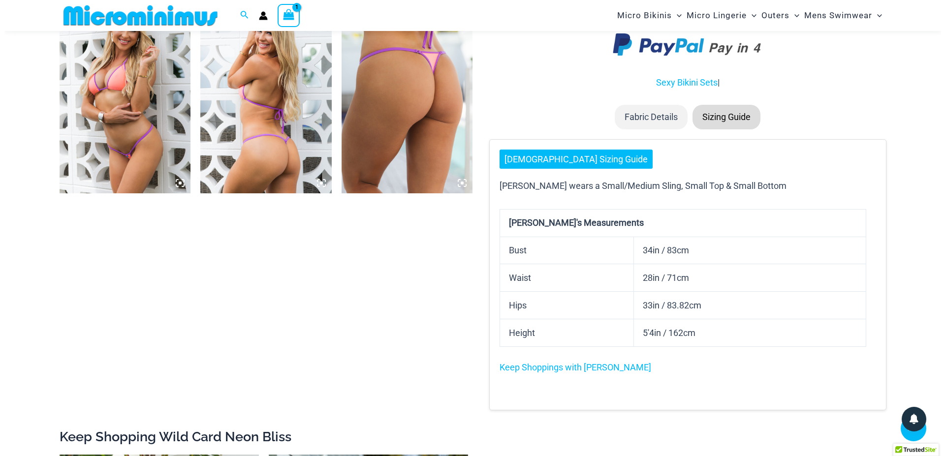
scroll to position [1398, 0]
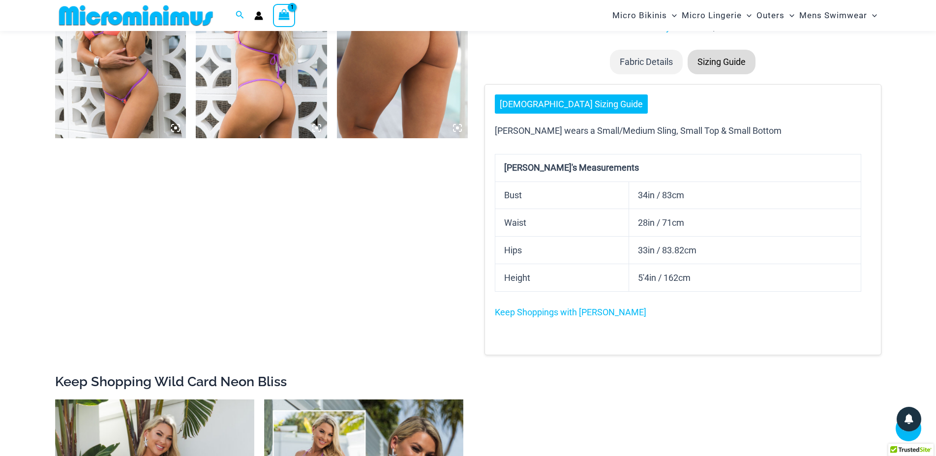
click at [568, 107] on link "[DEMOGRAPHIC_DATA] Sizing Guide" at bounding box center [571, 104] width 153 height 20
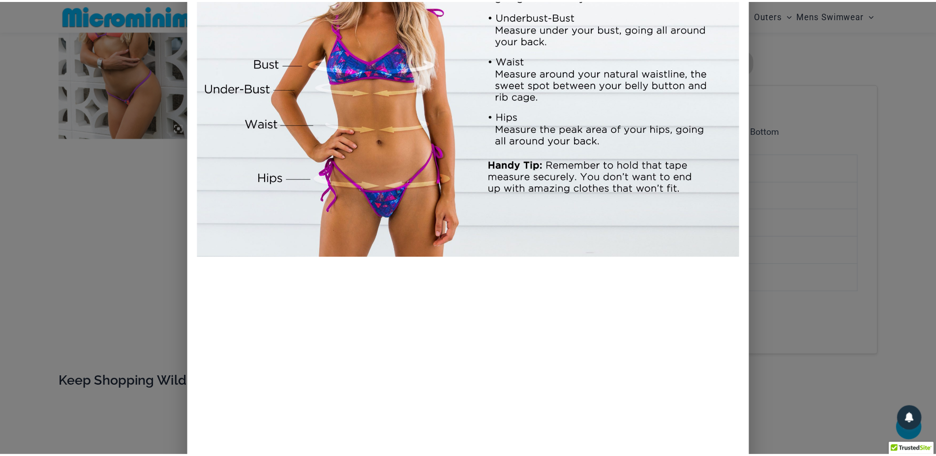
scroll to position [0, 0]
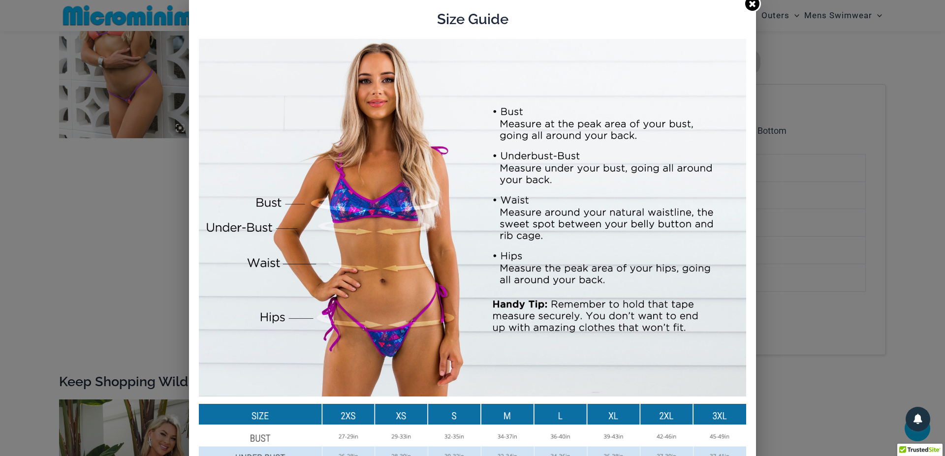
click at [747, 5] on icon at bounding box center [751, 3] width 9 height 9
